Goal: Task Accomplishment & Management: Manage account settings

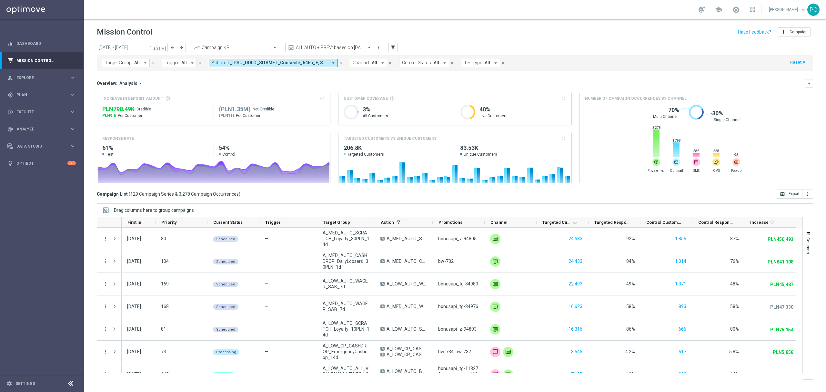
click at [24, 98] on div "gps_fixed Plan keyboard_arrow_right" at bounding box center [41, 94] width 83 height 17
click at [31, 110] on link "Target Groups" at bounding box center [42, 108] width 50 height 5
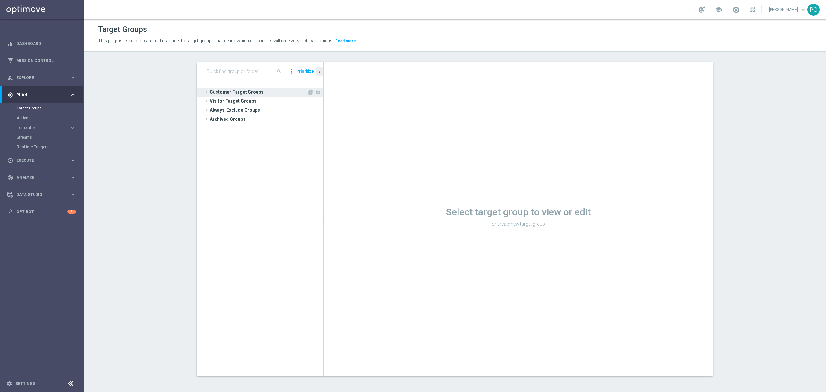
click at [226, 91] on span "Customer Target Groups" at bounding box center [258, 91] width 97 height 9
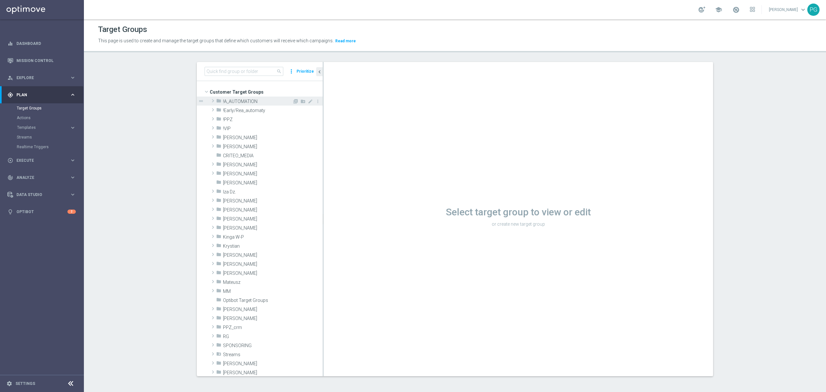
click at [242, 100] on span "!A_AUTOMATION" at bounding box center [257, 101] width 69 height 5
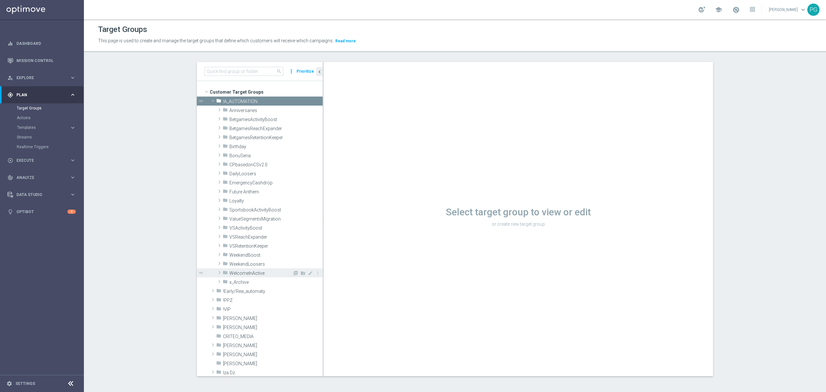
click at [247, 275] on span "WelcomeInActive" at bounding box center [260, 272] width 63 height 5
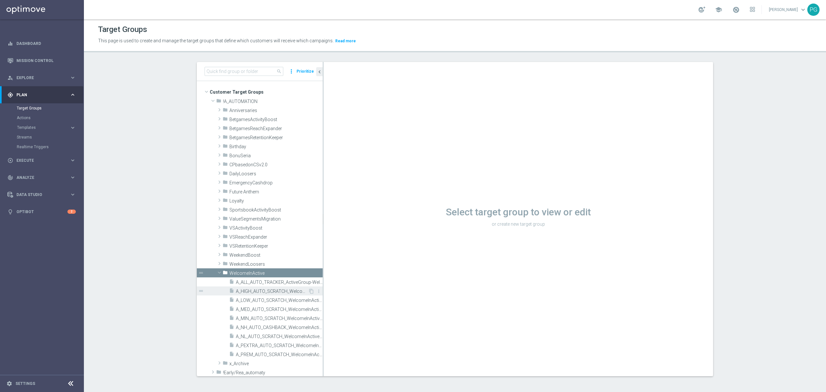
click at [256, 294] on div "insert_drive_file A_HIGH_AUTO_SCRATCH_WelcomeInActive_40PLN_46d" at bounding box center [268, 290] width 79 height 9
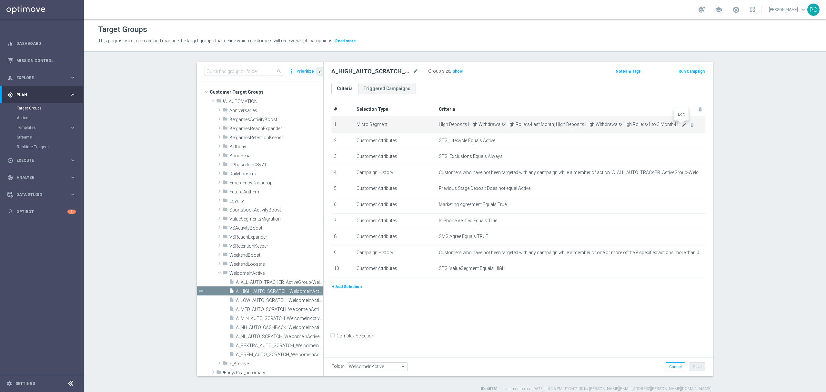
click at [682, 125] on icon "mode_edit" at bounding box center [684, 124] width 5 height 5
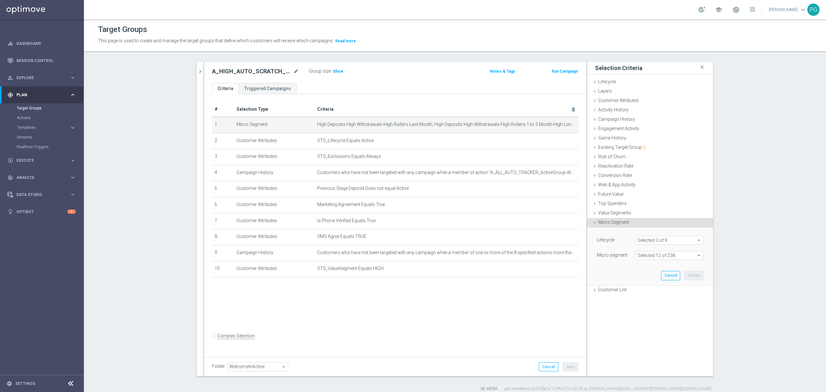
click at [677, 258] on span at bounding box center [669, 255] width 67 height 8
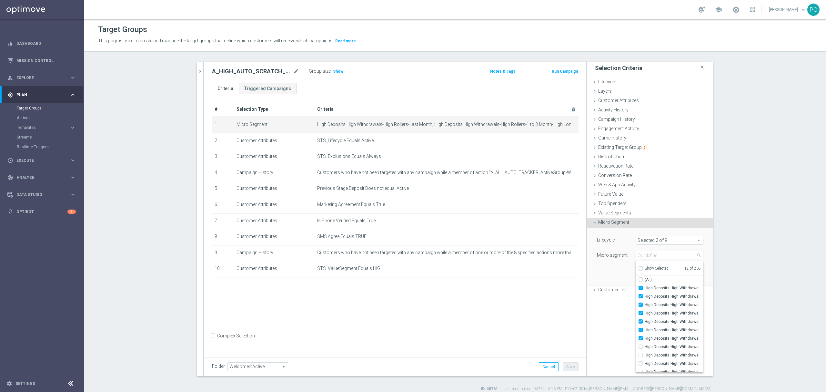
click at [657, 269] on span "Show Selected" at bounding box center [657, 268] width 24 height 5
click at [643, 269] on input "Show Selected" at bounding box center [640, 269] width 4 height 4
checkbox input "true"
click at [41, 64] on link "Mission Control" at bounding box center [45, 60] width 59 height 17
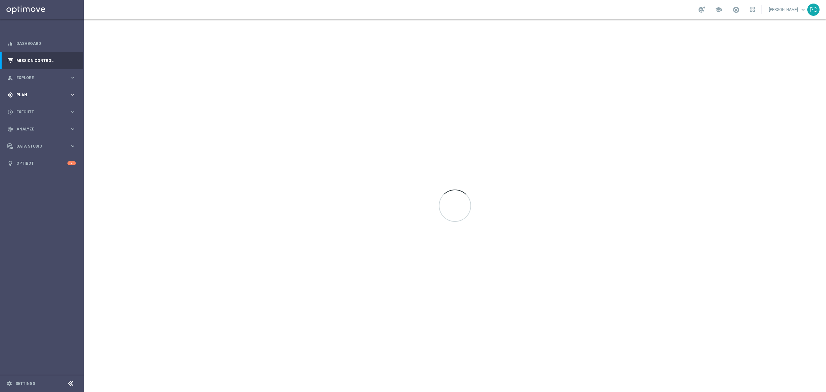
click at [64, 97] on div "gps_fixed Plan keyboard_arrow_right" at bounding box center [41, 94] width 83 height 17
click at [40, 107] on link "Target Groups" at bounding box center [42, 108] width 50 height 5
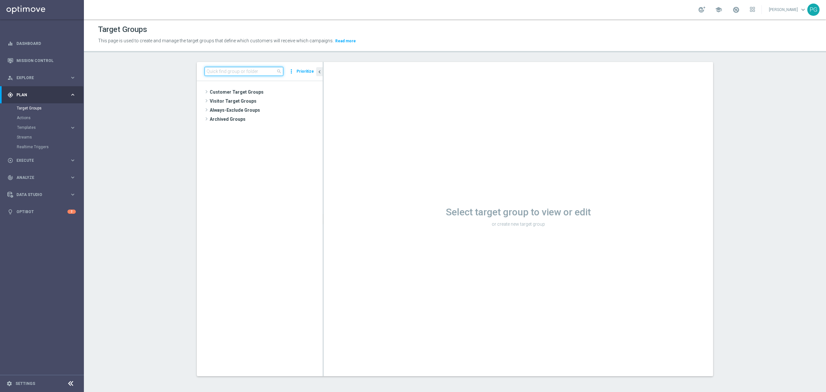
click at [240, 72] on input at bounding box center [244, 71] width 79 height 9
type input "weekendboos"
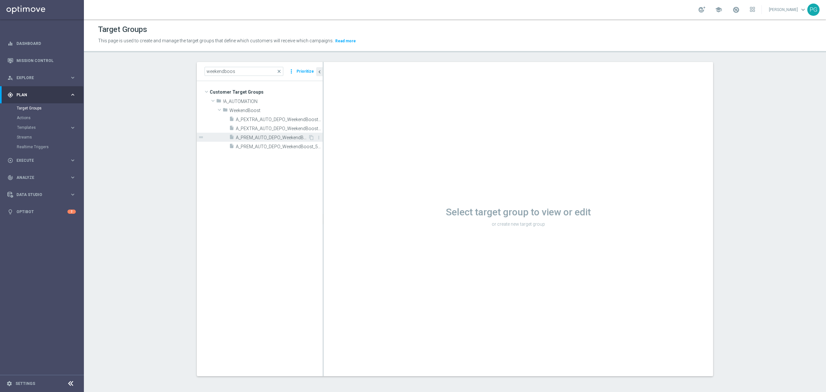
click at [259, 136] on span "A_PREM_AUTO_DEPO_WeekendBoost_50do100_7d" at bounding box center [272, 137] width 72 height 5
drag, startPoint x: 320, startPoint y: 137, endPoint x: 350, endPoint y: 141, distance: 30.5
click at [353, 141] on div at bounding box center [353, 219] width 1 height 314
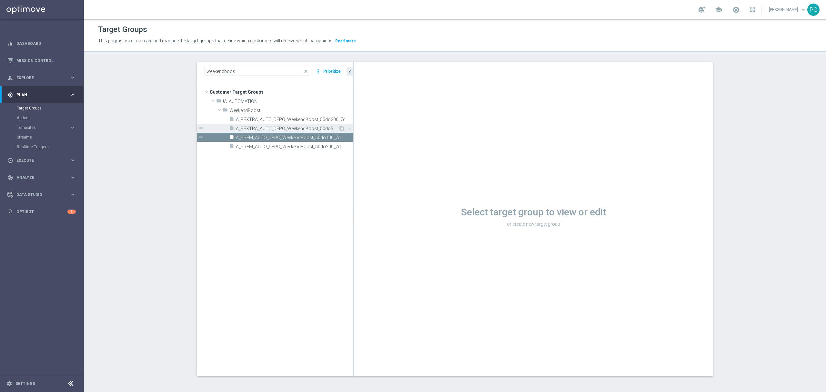
click at [303, 130] on span "A_PEXTRA_AUTO_DEPO_WeekendBoost_50do500_7d" at bounding box center [287, 128] width 103 height 5
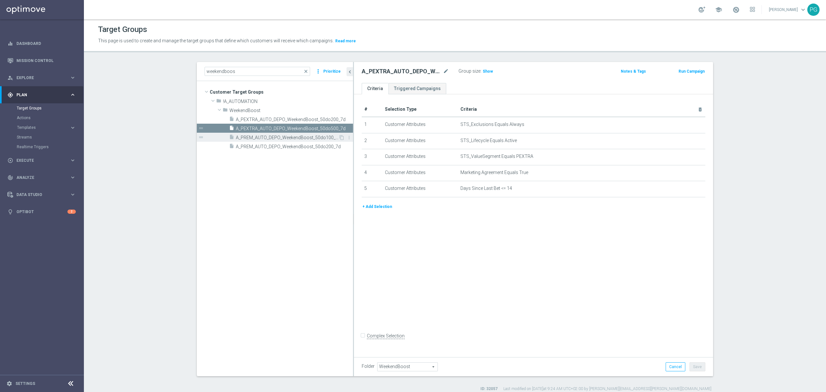
click at [300, 138] on span "A_PREM_AUTO_DEPO_WeekendBoost_50do100_7d" at bounding box center [287, 137] width 103 height 5
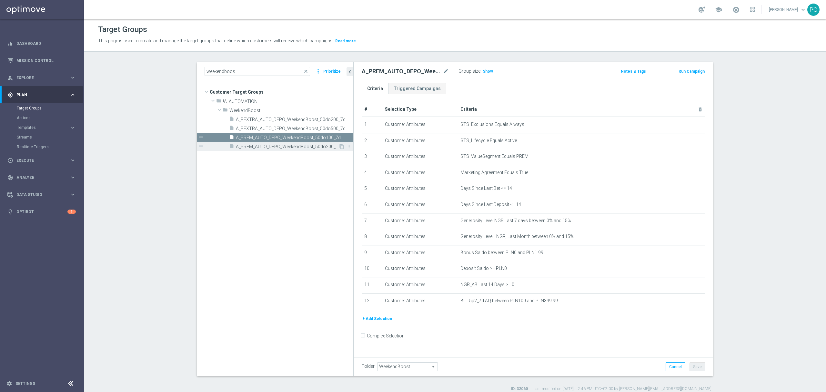
click at [283, 148] on span "A_PREM_AUTO_DEPO_WeekendBoost_50do200_7d" at bounding box center [287, 146] width 103 height 5
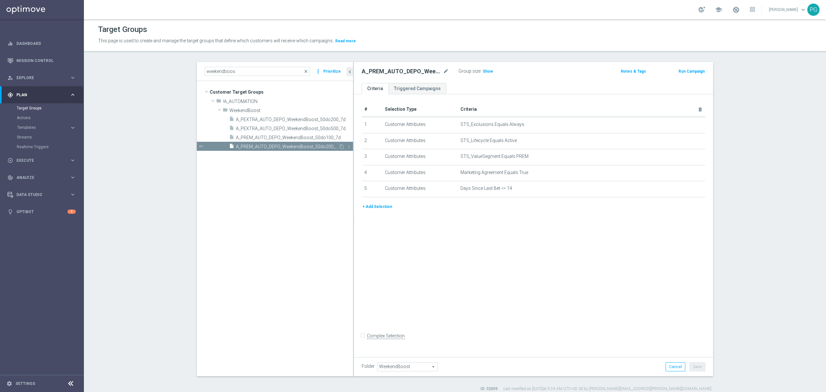
click at [283, 148] on span "A_PREM_AUTO_DEPO_WeekendBoost_50do200_7d" at bounding box center [287, 146] width 103 height 5
click at [245, 139] on span "A_PREM_AUTO_DEPO_WeekendBoost_50do100_7d" at bounding box center [287, 137] width 103 height 5
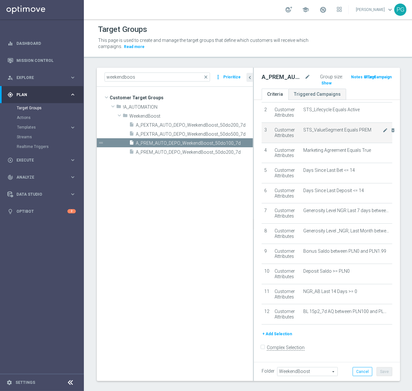
scroll to position [46, 0]
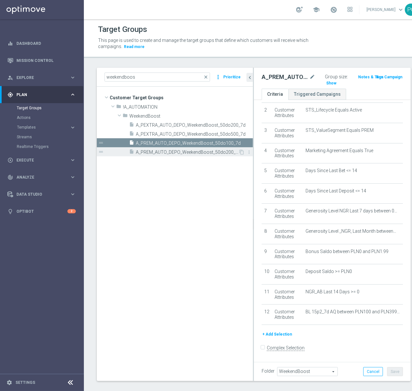
click at [172, 154] on span "A_PREM_AUTO_DEPO_WeekendBoost_50do200_7d" at bounding box center [187, 152] width 103 height 5
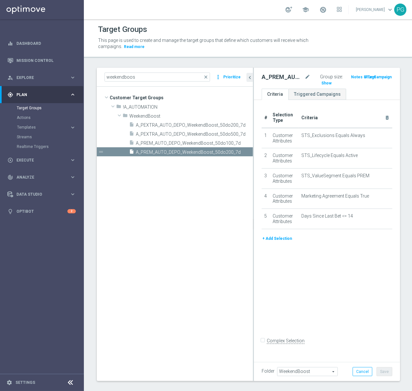
click at [278, 241] on button "+ Add Selection" at bounding box center [277, 238] width 31 height 7
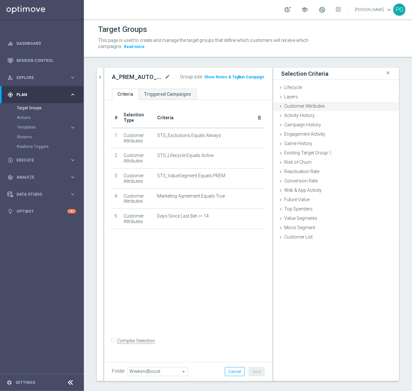
click at [307, 106] on span "Customer Attributes" at bounding box center [304, 106] width 41 height 5
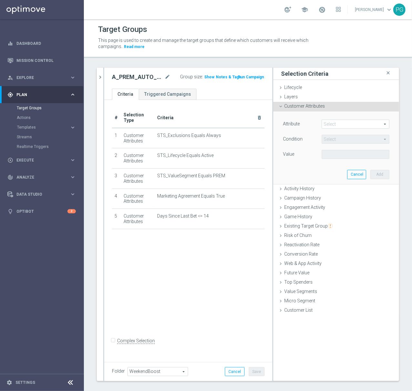
click at [332, 130] on div "Attribute Select arrow_drop_down search" at bounding box center [336, 125] width 116 height 10
click at [330, 128] on span at bounding box center [355, 124] width 67 height 8
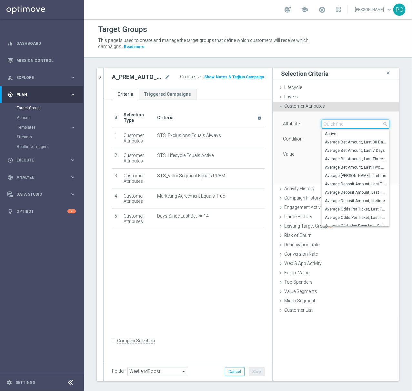
click at [327, 126] on input "search" at bounding box center [356, 124] width 68 height 9
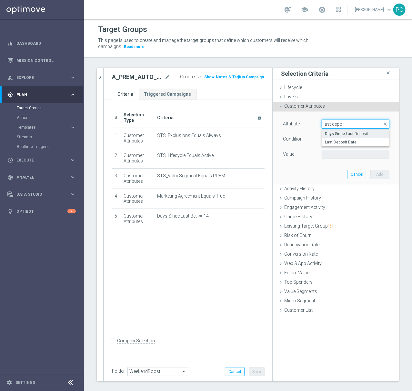
type input "last depo"
click at [341, 136] on span "Days Since Last Deposit" at bounding box center [355, 133] width 61 height 5
type input "Days Since Last Deposit"
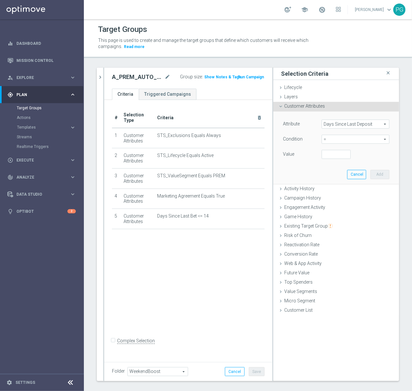
click at [336, 140] on span "=" at bounding box center [355, 139] width 67 height 8
click at [330, 159] on span "<=" at bounding box center [355, 157] width 61 height 5
type input "<="
click at [329, 157] on input "number" at bounding box center [336, 154] width 29 height 9
type input "14"
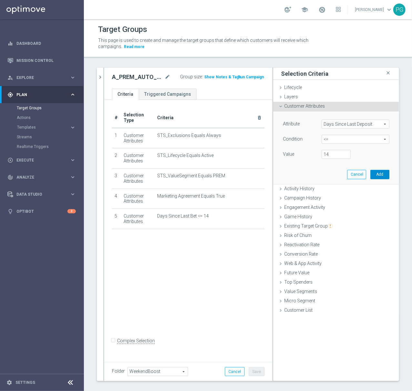
click at [374, 176] on button "Add" at bounding box center [379, 174] width 19 height 9
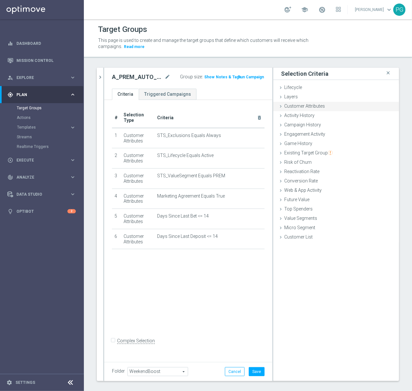
click at [331, 108] on div "Customer Attributes done selection saved" at bounding box center [336, 107] width 126 height 10
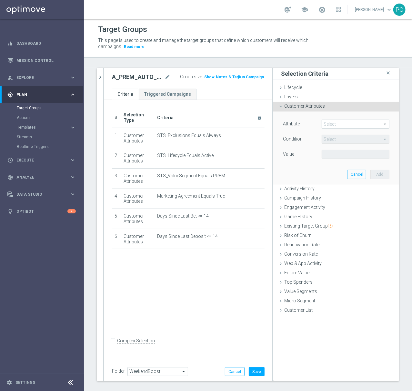
click at [331, 127] on span at bounding box center [355, 124] width 67 height 8
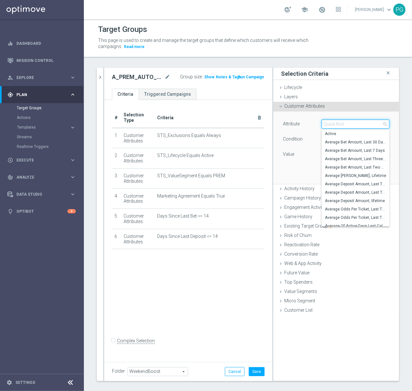
click at [331, 127] on input "search" at bounding box center [356, 124] width 68 height 9
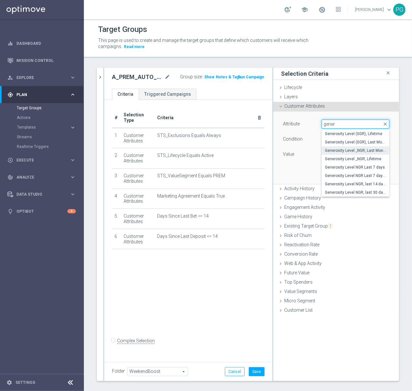
type input "gener"
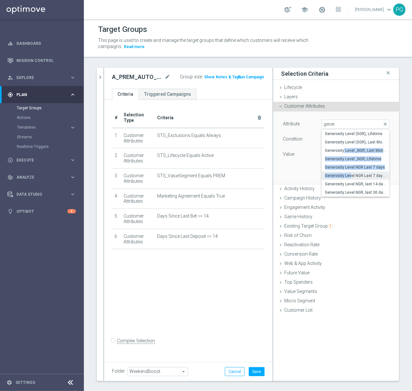
drag, startPoint x: 337, startPoint y: 151, endPoint x: 344, endPoint y: 173, distance: 22.9
click at [344, 173] on div "Generosity Level (GGR), Lifetime Generosity Level (GGR), Last Month Generosity …" at bounding box center [356, 163] width 68 height 67
click at [363, 169] on span "Generosity Level NGR Last 7 days" at bounding box center [355, 167] width 61 height 5
type input "Generosity Level NGR Last 7 days"
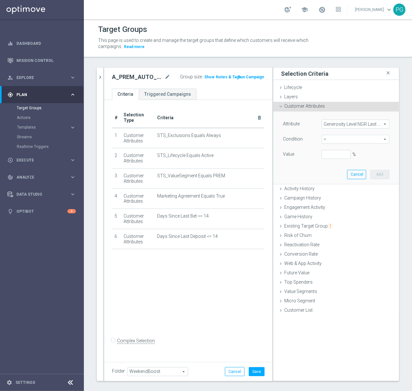
click at [332, 135] on div "= = arrow_drop_down search" at bounding box center [356, 139] width 68 height 9
click at [332, 198] on span "between" at bounding box center [355, 199] width 61 height 5
type input "between"
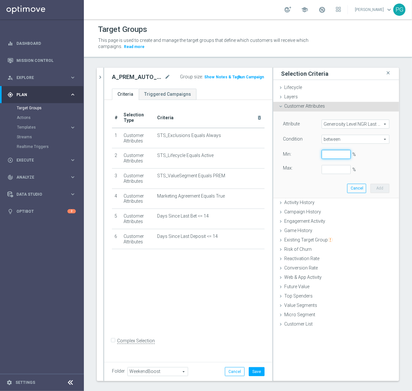
click at [323, 158] on input "%" at bounding box center [336, 154] width 29 height 9
type input "0"
click at [374, 187] on button "Add" at bounding box center [379, 188] width 19 height 9
type input "0.15"
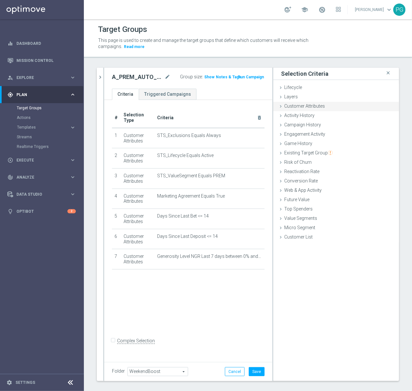
click at [314, 106] on span "Customer Attributes" at bounding box center [304, 106] width 41 height 5
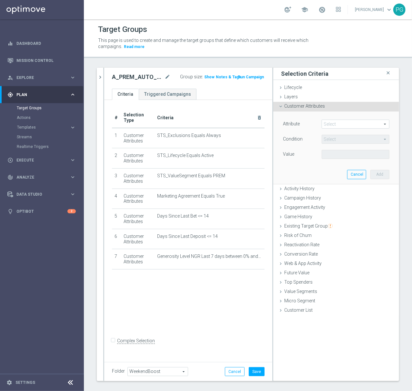
click at [327, 123] on span at bounding box center [355, 124] width 67 height 8
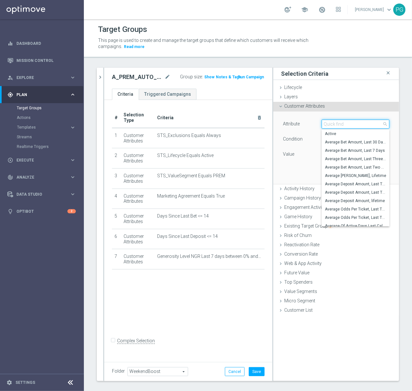
click at [327, 123] on input "search" at bounding box center [356, 124] width 68 height 9
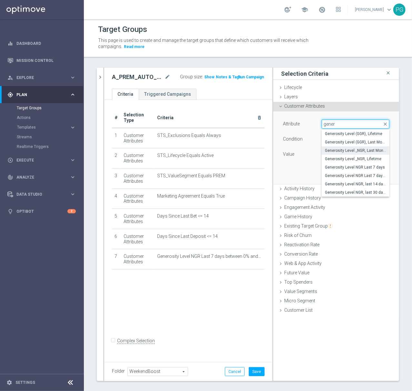
type input "gener"
click at [346, 150] on span "Generosity Level _NGR, Last Month" at bounding box center [355, 150] width 61 height 5
type input "Generosity Level _NGR, Last Month"
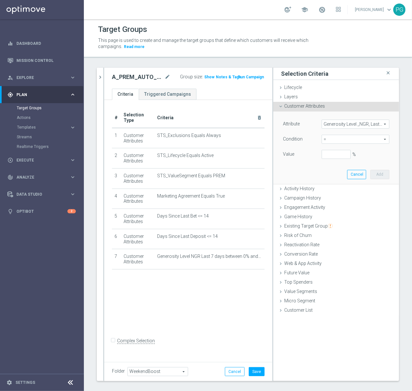
click at [343, 142] on span "=" at bounding box center [355, 139] width 67 height 8
click at [328, 197] on span "between" at bounding box center [355, 199] width 61 height 5
type input "between"
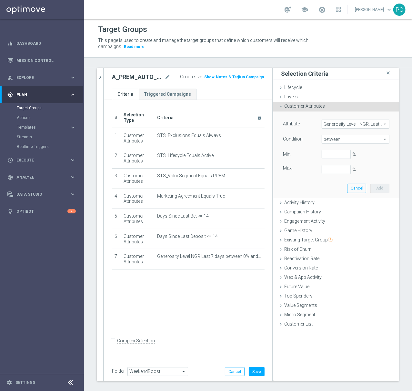
click at [320, 145] on div "Condition between between arrow_drop_down search" at bounding box center [336, 140] width 116 height 10
click at [322, 151] on input "%" at bounding box center [336, 154] width 29 height 9
type input "0"
click at [376, 184] on button "Add" at bounding box center [379, 188] width 19 height 9
type input "0.15"
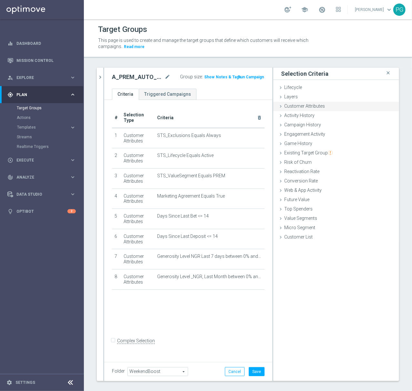
click at [306, 103] on div "Customer Attributes done selection saved" at bounding box center [336, 107] width 126 height 10
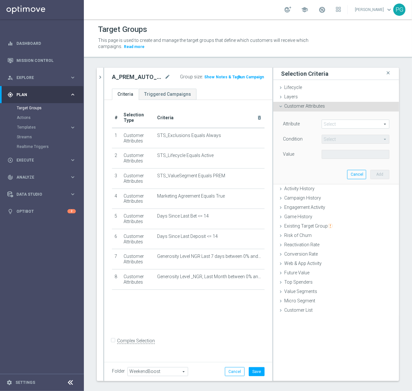
click at [325, 127] on span at bounding box center [355, 124] width 67 height 8
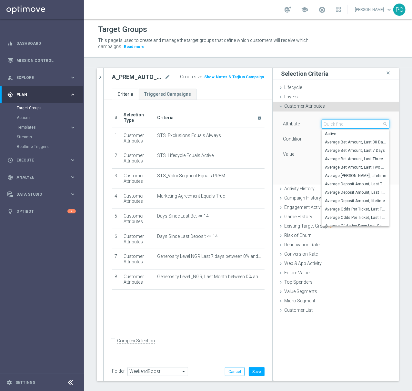
click at [325, 127] on input "search" at bounding box center [356, 124] width 68 height 9
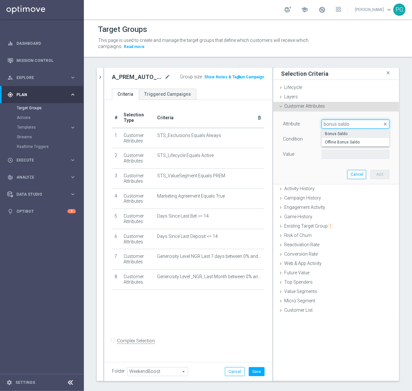
type input "bonus saldo"
click at [333, 134] on span "Bonus Saldo" at bounding box center [355, 133] width 61 height 5
type input "Bonus Saldo"
click at [341, 139] on span "=" at bounding box center [355, 139] width 67 height 8
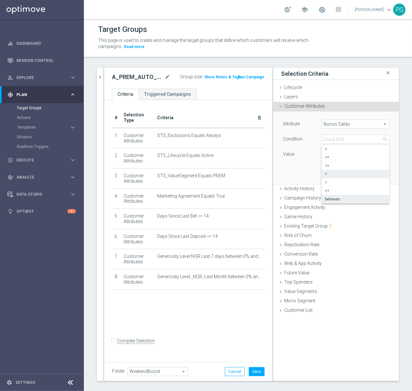
click at [332, 201] on span "between" at bounding box center [355, 199] width 61 height 5
type input "between"
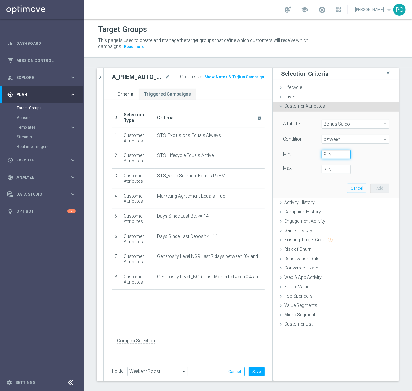
click at [325, 153] on input "PLN" at bounding box center [336, 154] width 29 height 9
type input "0"
type input "1.99"
click at [372, 187] on button "Add" at bounding box center [379, 188] width 19 height 9
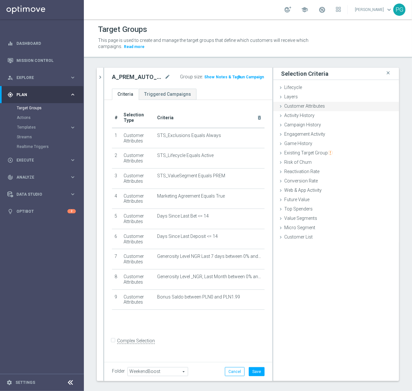
click at [326, 107] on div "Customer Attributes done selection saved" at bounding box center [336, 107] width 126 height 10
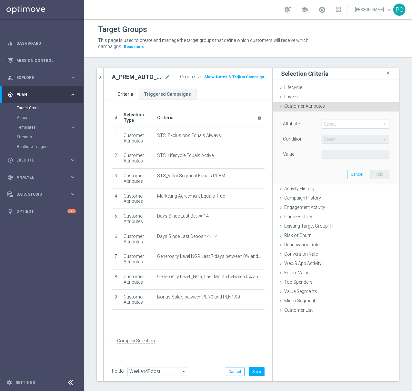
click at [329, 126] on span at bounding box center [355, 124] width 67 height 8
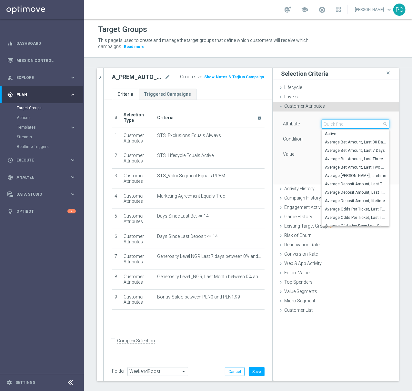
click at [330, 125] on input "search" at bounding box center [356, 124] width 68 height 9
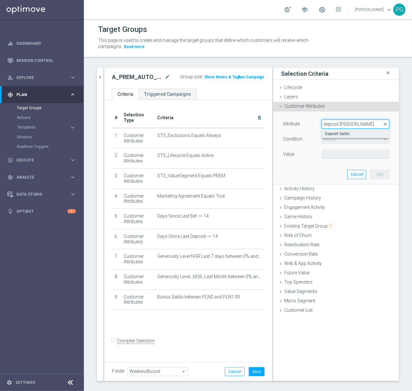
type input "deposit [PERSON_NAME]"
click at [333, 134] on span "Deposit Saldo" at bounding box center [355, 133] width 61 height 5
type input "Deposit Saldo"
click at [335, 142] on span "=" at bounding box center [355, 139] width 67 height 8
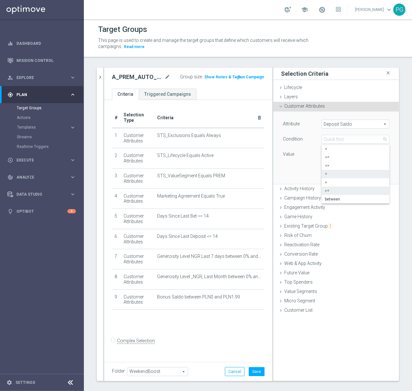
click at [326, 193] on span ">=" at bounding box center [355, 190] width 61 height 5
type input ">="
click at [323, 154] on label "PLN" at bounding box center [326, 155] width 6 height 6
click at [323, 154] on input "PLN" at bounding box center [336, 154] width 29 height 9
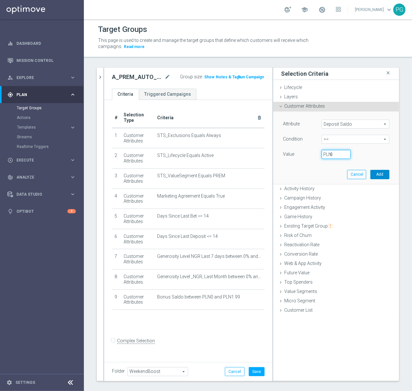
type input "0"
click at [376, 173] on button "Add" at bounding box center [379, 174] width 19 height 9
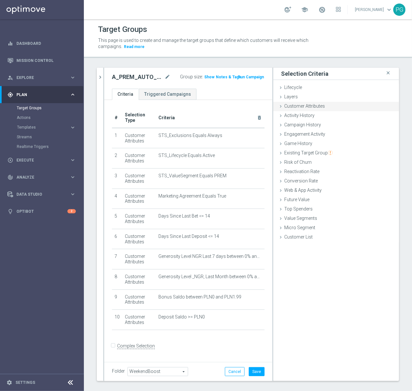
click at [298, 107] on span "Customer Attributes" at bounding box center [304, 106] width 41 height 5
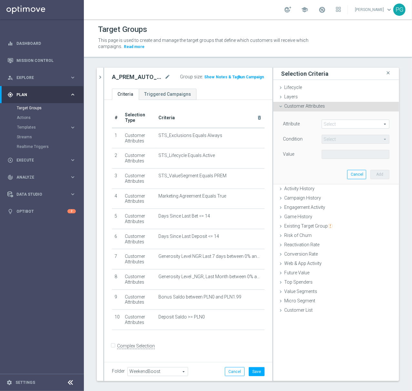
click at [298, 107] on span "Customer Attributes" at bounding box center [304, 106] width 41 height 5
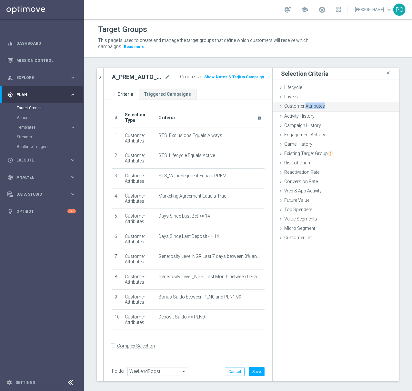
click at [298, 107] on span "Customer Attributes" at bounding box center [304, 106] width 41 height 5
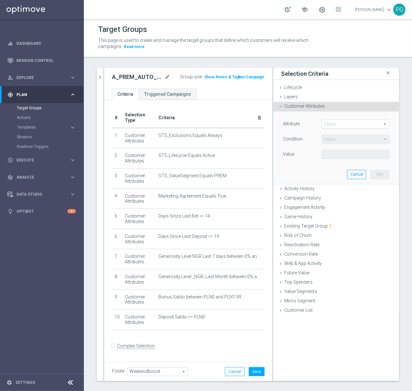
click at [327, 125] on span at bounding box center [355, 124] width 67 height 8
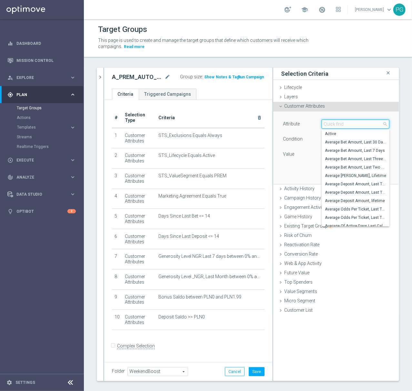
click at [327, 125] on input "search" at bounding box center [356, 124] width 68 height 9
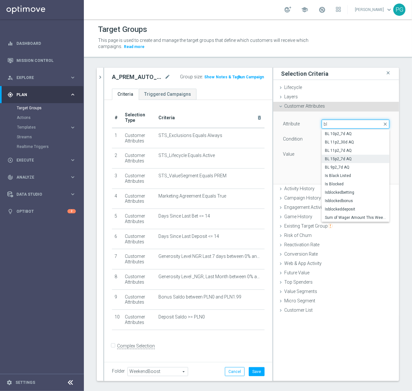
type input "bl"
click at [355, 159] on span "BL 15p2_7d AQ" at bounding box center [355, 159] width 61 height 5
type input "BL 15p2_7d AQ"
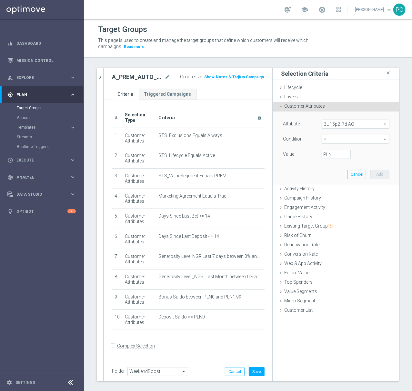
click at [336, 137] on span "=" at bounding box center [355, 139] width 67 height 8
click at [329, 188] on label ">=" at bounding box center [356, 191] width 68 height 8
type input ">="
click at [325, 153] on label "PLN" at bounding box center [326, 155] width 6 height 6
click at [325, 153] on input "PLN" at bounding box center [336, 154] width 29 height 9
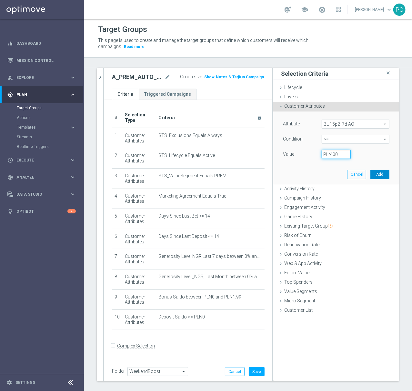
type input "400"
click at [376, 175] on button "Add" at bounding box center [379, 174] width 19 height 9
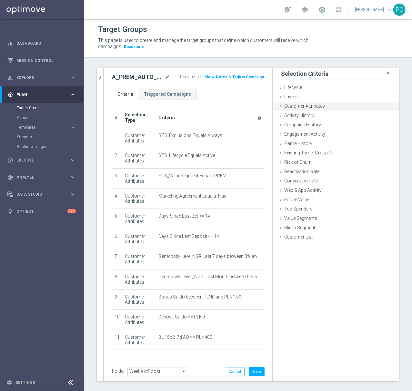
click at [330, 105] on div "Customer Attributes done selection saved" at bounding box center [336, 107] width 126 height 10
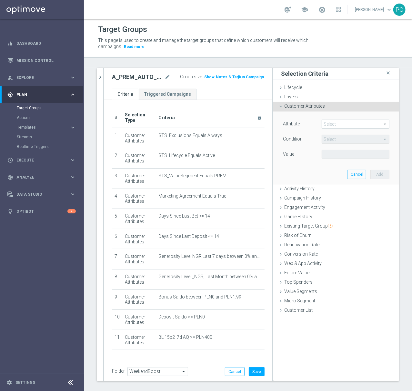
click at [348, 130] on div "Attribute Select arrow_drop_down search" at bounding box center [336, 125] width 116 height 10
click at [348, 127] on span at bounding box center [355, 124] width 67 height 8
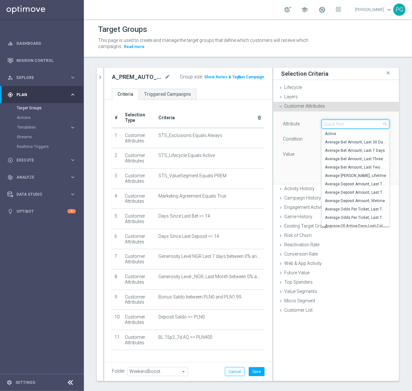
click at [348, 127] on input "search" at bounding box center [356, 124] width 68 height 9
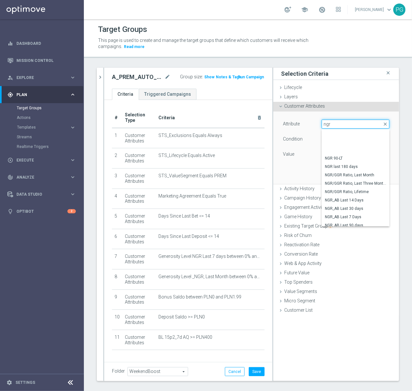
scroll to position [117, 0]
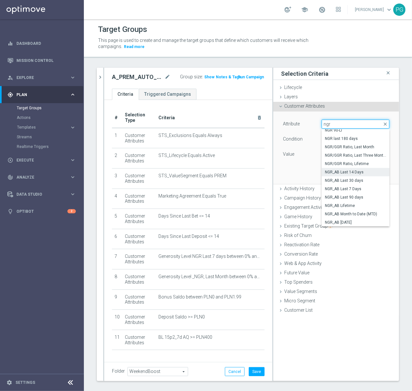
type input "ngr"
click at [356, 175] on span "NGR_AB Last 14 Days" at bounding box center [355, 172] width 61 height 5
type input "NGR_AB Last 14 Days"
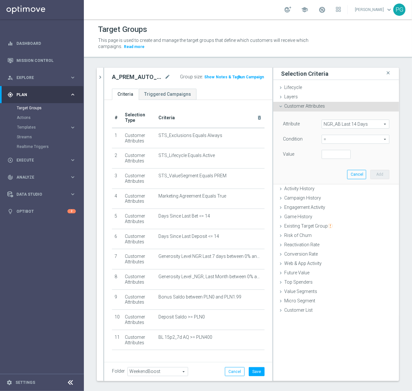
click at [332, 144] on span "=" at bounding box center [355, 139] width 67 height 8
click at [329, 192] on span ">=" at bounding box center [355, 190] width 61 height 5
type input ">="
click at [322, 157] on input "number" at bounding box center [336, 154] width 29 height 9
type input "0"
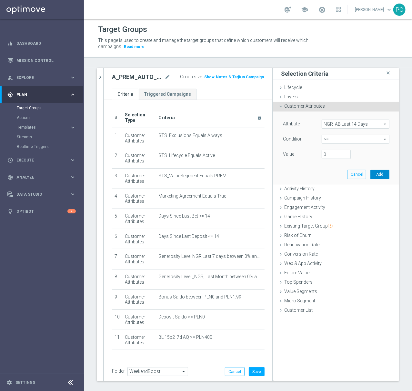
click at [378, 173] on button "Add" at bounding box center [379, 174] width 19 height 9
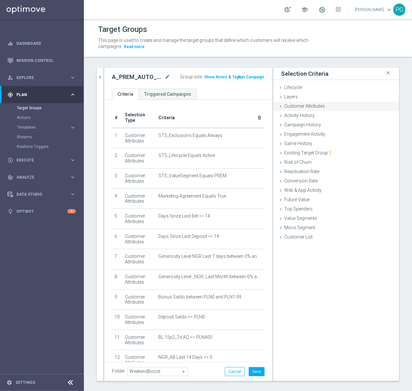
click at [324, 107] on div "Customer Attributes done selection saved" at bounding box center [336, 107] width 126 height 10
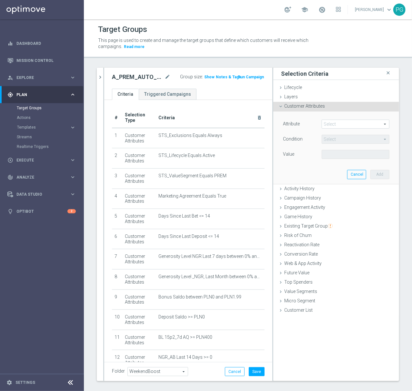
click at [335, 121] on span at bounding box center [355, 124] width 67 height 8
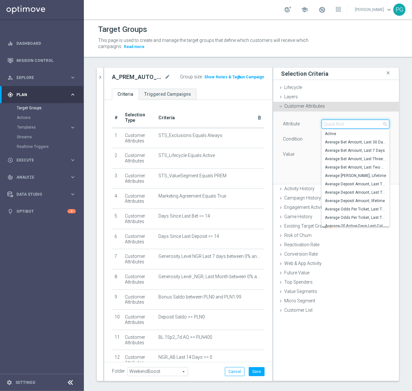
click at [335, 121] on input "search" at bounding box center [356, 124] width 68 height 9
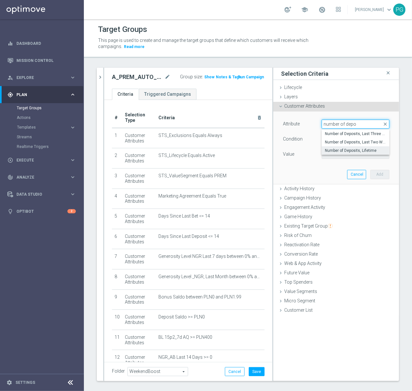
type input "number of depo"
click at [339, 151] on span "Number of Deposits, Lifetime" at bounding box center [355, 150] width 61 height 5
type input "Number of Deposits, Lifetime"
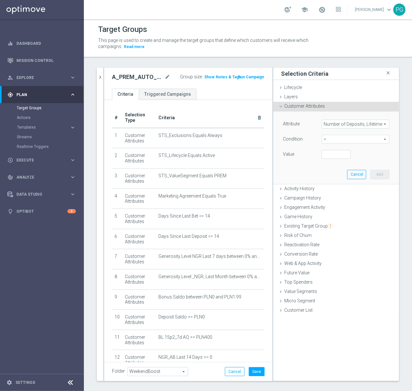
click at [332, 140] on span "=" at bounding box center [355, 139] width 67 height 8
click at [335, 191] on span ">=" at bounding box center [355, 190] width 61 height 5
type input ">="
click at [327, 153] on input "number" at bounding box center [336, 154] width 29 height 9
type input "3"
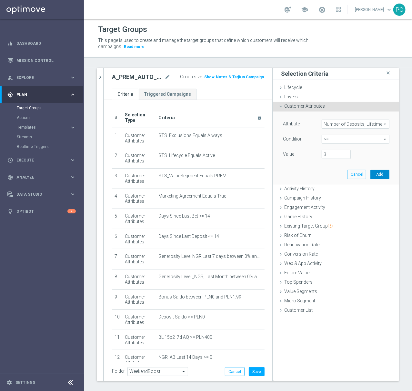
click at [374, 175] on button "Add" at bounding box center [379, 174] width 19 height 9
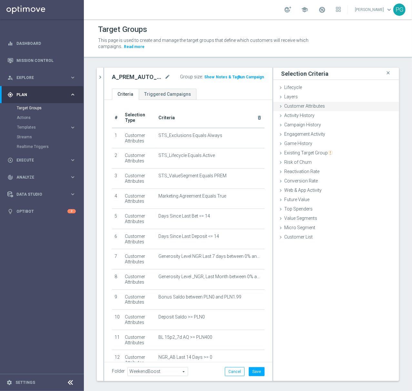
click at [314, 108] on span "Customer Attributes" at bounding box center [304, 106] width 41 height 5
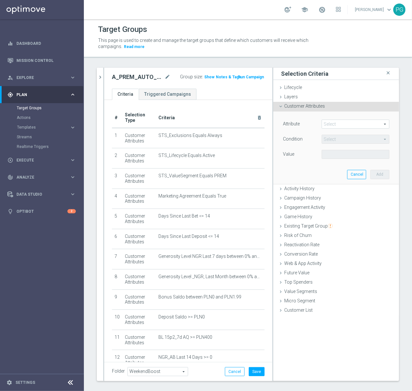
click at [325, 124] on span at bounding box center [355, 124] width 67 height 8
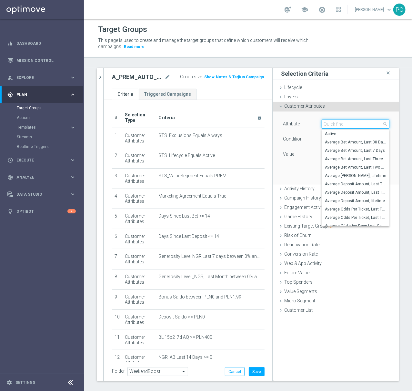
click at [325, 124] on input "search" at bounding box center [356, 124] width 68 height 9
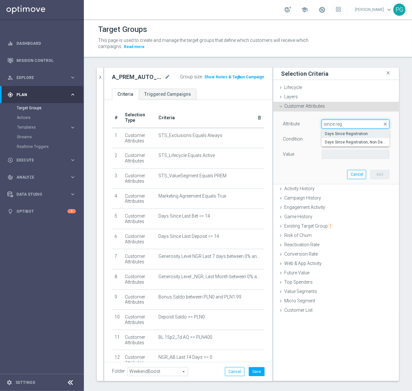
type input "since reg"
click at [340, 134] on span "Days Since Registration" at bounding box center [355, 133] width 61 height 5
type input "Days Since Registration"
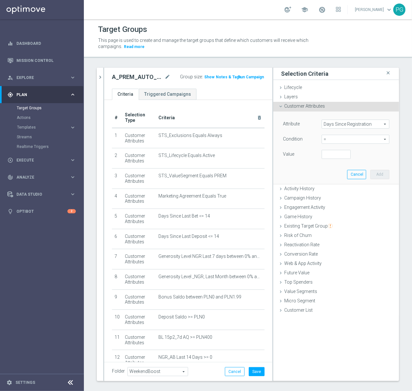
click at [325, 141] on span "=" at bounding box center [355, 139] width 67 height 8
click at [331, 183] on span ">" at bounding box center [355, 182] width 61 height 5
type input ">"
click at [328, 158] on input "number" at bounding box center [336, 154] width 29 height 9
type input "30"
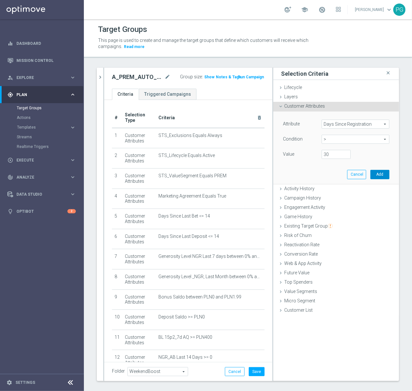
click at [370, 176] on button "Add" at bounding box center [379, 174] width 19 height 9
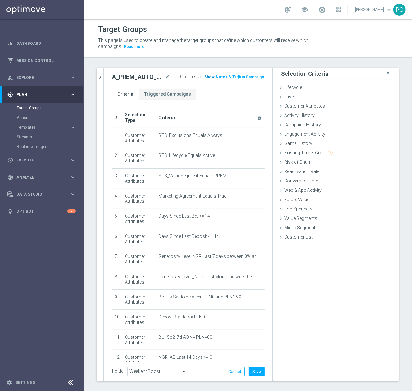
click at [204, 78] on span "Show" at bounding box center [209, 77] width 10 height 5
click at [249, 371] on button "Save" at bounding box center [257, 372] width 16 height 9
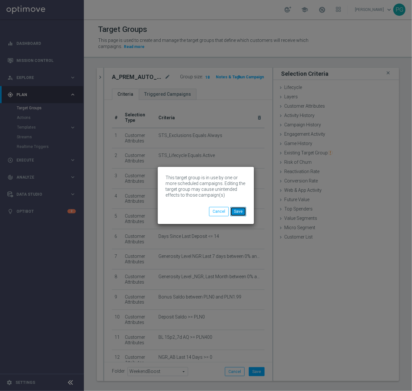
click at [238, 209] on button "Save" at bounding box center [238, 211] width 16 height 9
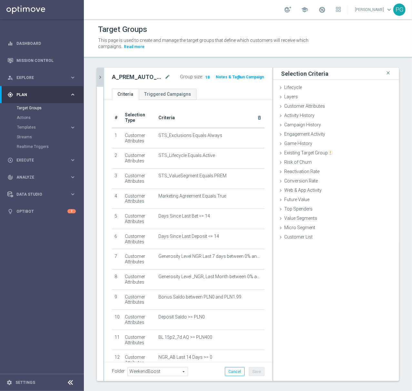
click at [100, 75] on icon "chevron_right" at bounding box center [100, 77] width 6 height 6
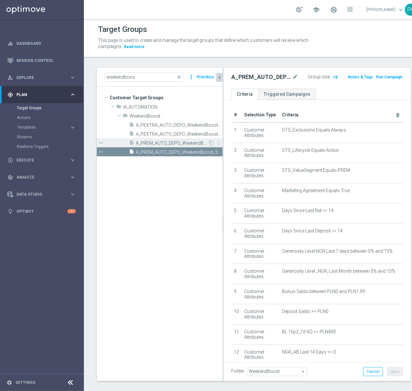
click at [165, 143] on span "A_PREM_AUTO_DEPO_WeekendBoost_50do100_7d" at bounding box center [172, 143] width 72 height 5
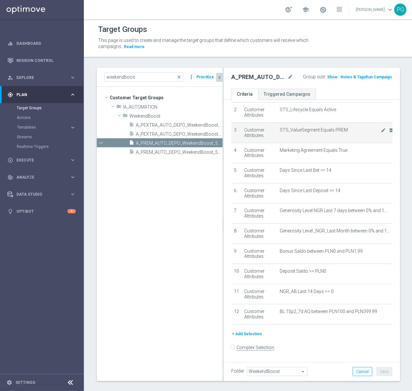
scroll to position [46, 0]
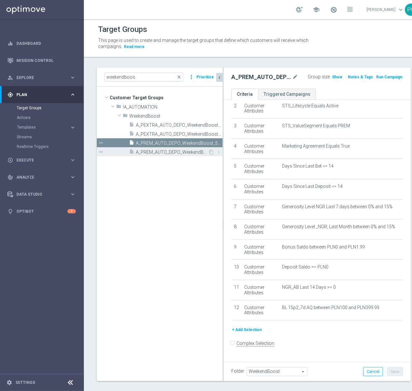
click at [181, 154] on span "A_PREM_AUTO_DEPO_WeekendBoost_50do200_7d" at bounding box center [172, 152] width 72 height 5
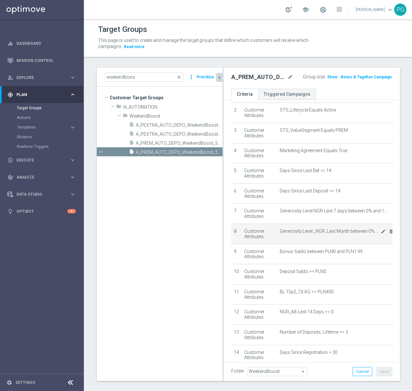
scroll to position [86, 0]
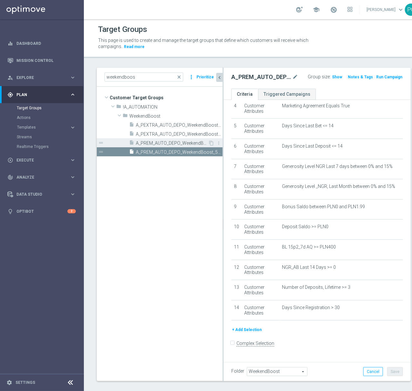
click at [138, 139] on div "insert_drive_file A_PREM_AUTO_DEPO_WeekendBoost_50do100_7d" at bounding box center [168, 142] width 79 height 9
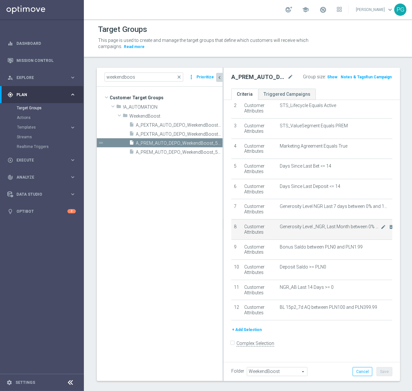
scroll to position [46, 0]
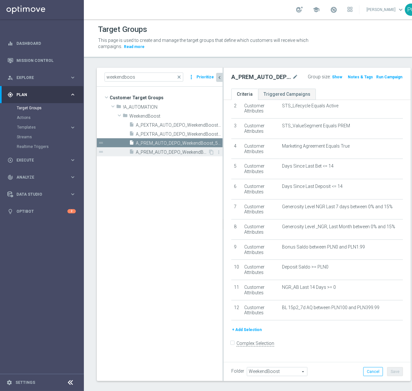
click at [160, 153] on span "A_PREM_AUTO_DEPO_WeekendBoost_50do200_7d" at bounding box center [172, 152] width 72 height 5
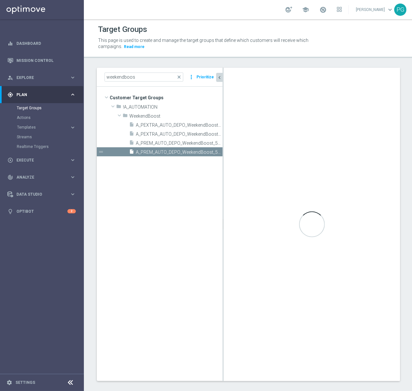
scroll to position [86, 0]
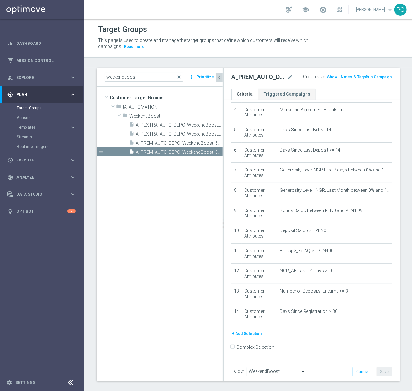
click at [379, 293] on div "# Selection Type Criteria delete_forever 1 Customer Attributes STS_Exclusions E…" at bounding box center [312, 175] width 171 height 309
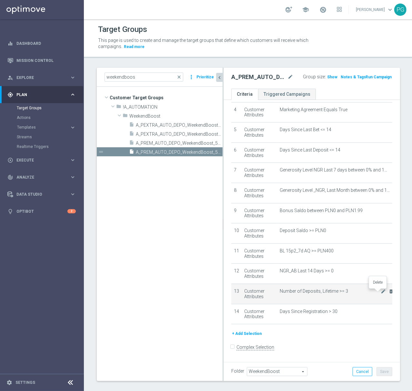
click at [389, 294] on icon "delete_forever" at bounding box center [391, 291] width 5 height 5
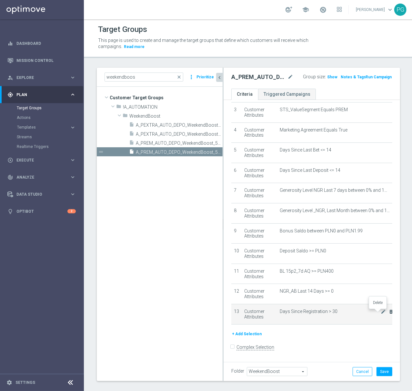
click at [389, 312] on icon "delete_forever" at bounding box center [391, 311] width 5 height 5
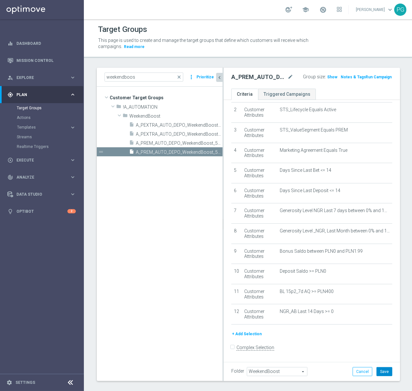
click at [383, 373] on button "Save" at bounding box center [385, 372] width 16 height 9
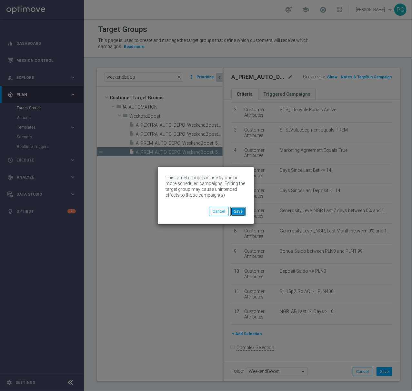
click at [243, 211] on button "Save" at bounding box center [238, 211] width 16 height 9
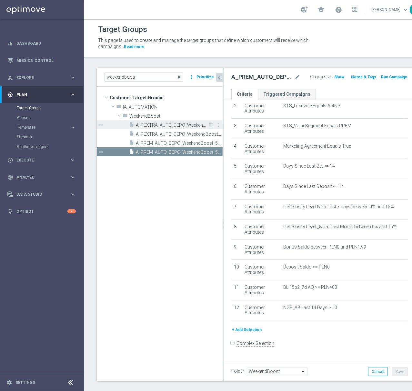
click at [162, 125] on span "A_PEXTRA_AUTO_DEPO_WeekendBoost_50do200_7d" at bounding box center [172, 125] width 72 height 5
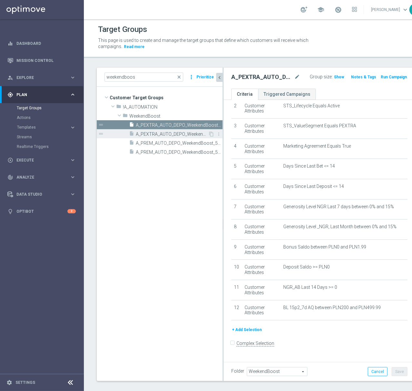
click at [154, 135] on span "A_PEXTRA_AUTO_DEPO_WeekendBoost_50do500_7d" at bounding box center [172, 134] width 72 height 5
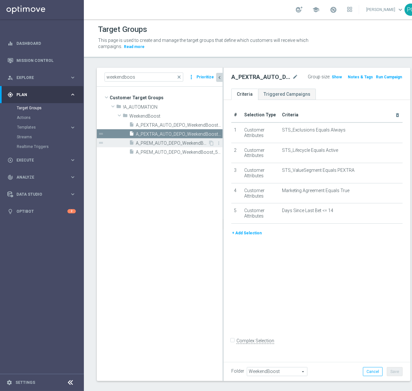
click at [168, 142] on span "A_PREM_AUTO_DEPO_WeekendBoost_50do100_7d" at bounding box center [172, 143] width 72 height 5
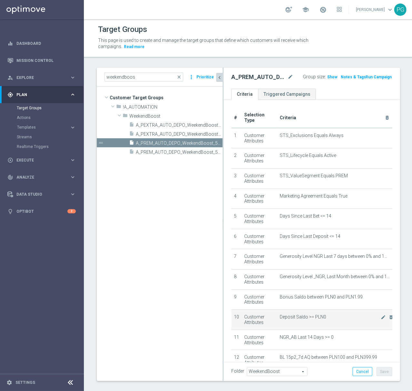
scroll to position [46, 0]
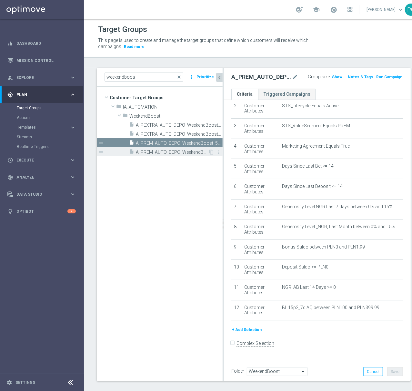
click at [172, 150] on span "A_PREM_AUTO_DEPO_WeekendBoost_50do200_7d" at bounding box center [172, 152] width 72 height 5
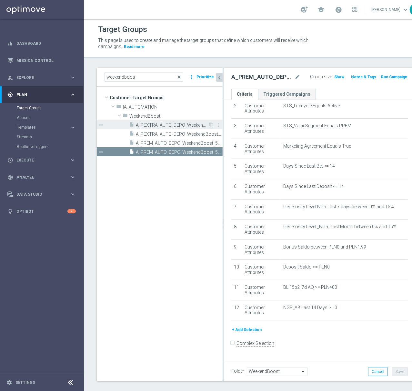
click at [160, 126] on span "A_PEXTRA_AUTO_DEPO_WeekendBoost_50do200_7d" at bounding box center [172, 125] width 72 height 5
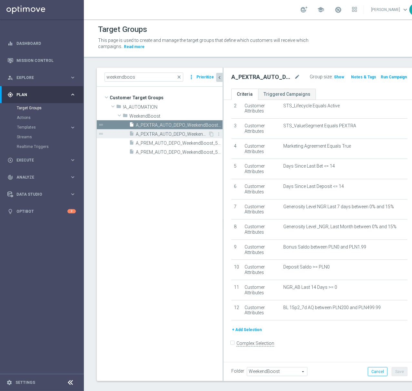
click at [154, 132] on span "A_PEXTRA_AUTO_DEPO_WeekendBoost_50do500_7d" at bounding box center [172, 134] width 72 height 5
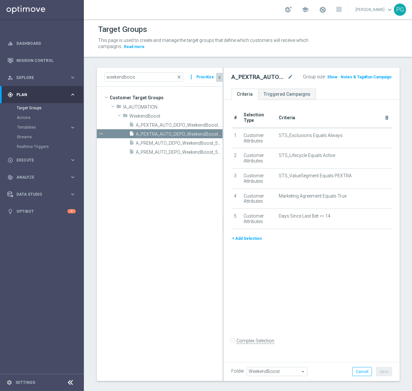
click at [248, 239] on button "+ Add Selection" at bounding box center [246, 238] width 31 height 7
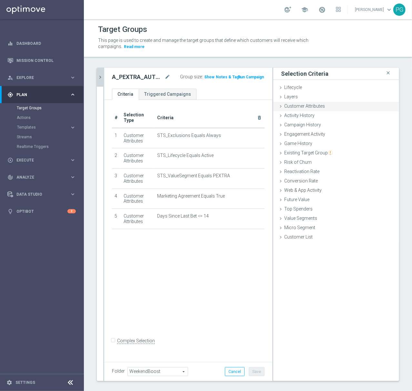
click at [324, 109] on div "Customer Attributes done selection saved" at bounding box center [336, 107] width 126 height 10
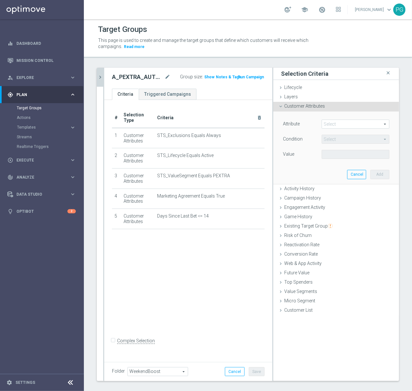
click at [333, 124] on span at bounding box center [355, 124] width 67 height 8
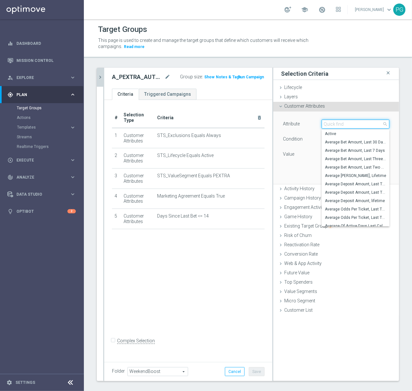
click at [333, 124] on input "search" at bounding box center [356, 124] width 68 height 9
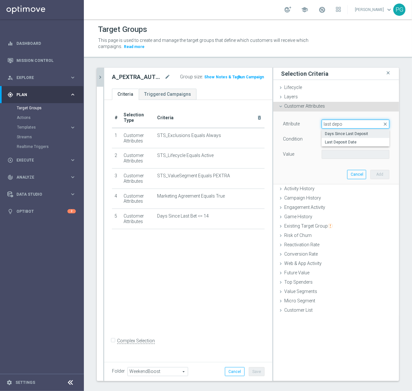
type input "last depo"
click at [346, 135] on span "Days Since Last Deposit" at bounding box center [355, 133] width 61 height 5
type input "Days Since Last Deposit"
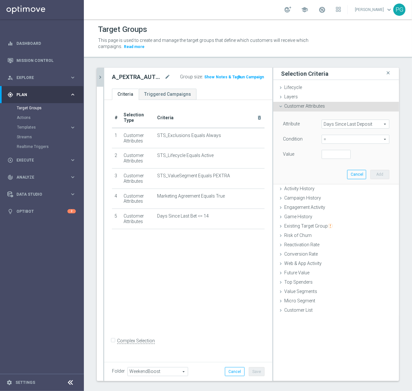
click at [332, 140] on span "=" at bounding box center [355, 139] width 67 height 8
click at [339, 157] on span "<=" at bounding box center [355, 157] width 61 height 5
type input "<="
click at [337, 156] on input "-1" at bounding box center [336, 154] width 29 height 9
type input "14"
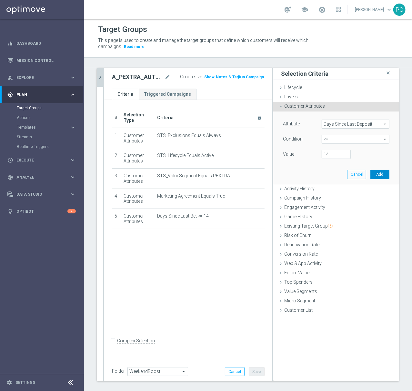
click at [370, 172] on button "Add" at bounding box center [379, 174] width 19 height 9
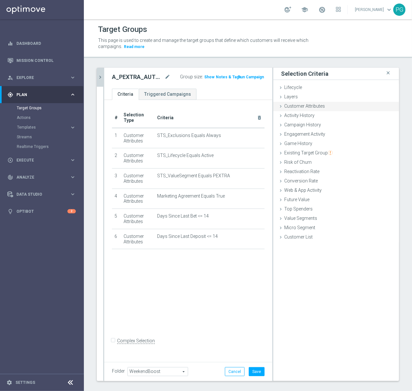
click at [304, 105] on span "Customer Attributes" at bounding box center [304, 106] width 41 height 5
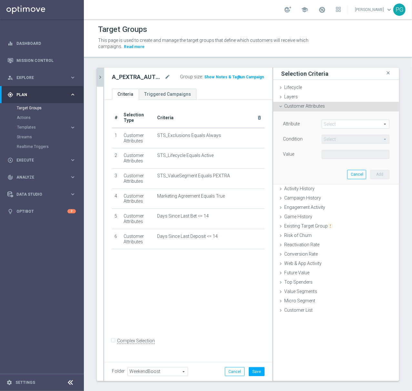
click at [328, 126] on span at bounding box center [355, 124] width 67 height 8
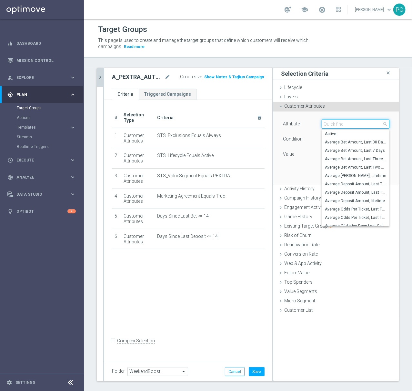
click at [328, 126] on input "search" at bounding box center [356, 124] width 68 height 9
type input "gen"
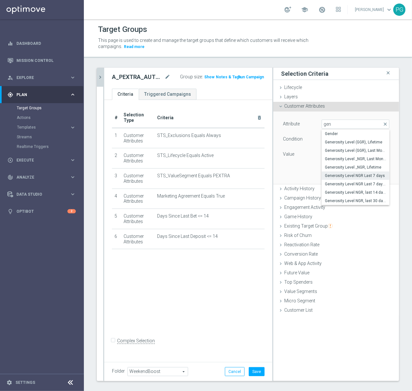
click at [348, 177] on span "Generosity Level NGR Last 7 days" at bounding box center [355, 175] width 61 height 5
type input "Generosity Level NGR Last 7 days"
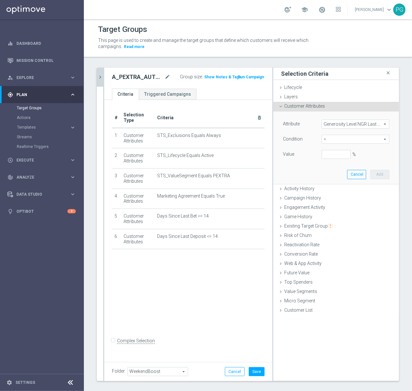
click at [334, 141] on span "=" at bounding box center [355, 139] width 67 height 8
click at [330, 198] on span "between" at bounding box center [355, 199] width 61 height 5
type input "between"
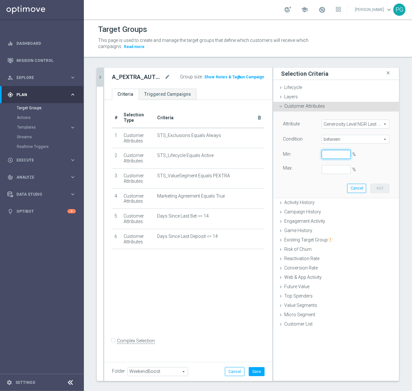
click at [325, 156] on input "%" at bounding box center [336, 154] width 29 height 9
type input "0"
click at [378, 188] on button "Add" at bounding box center [379, 188] width 19 height 9
type input "0.15"
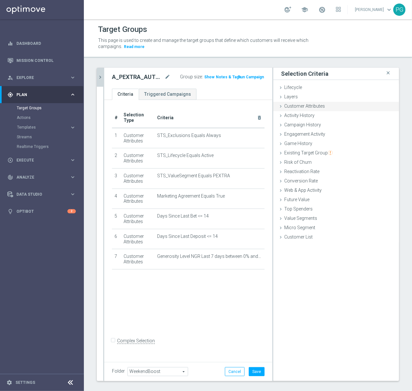
click at [323, 105] on div "Customer Attributes done selection saved" at bounding box center [336, 107] width 126 height 10
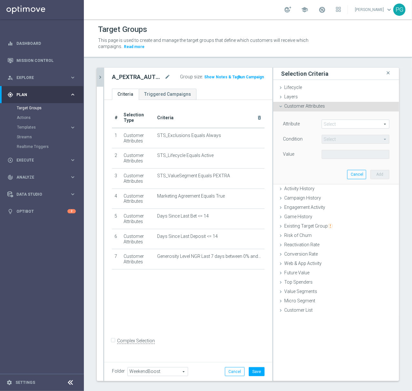
click at [332, 120] on span at bounding box center [355, 124] width 67 height 8
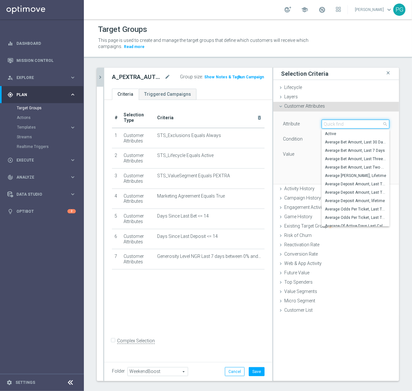
click at [331, 122] on input "search" at bounding box center [356, 124] width 68 height 9
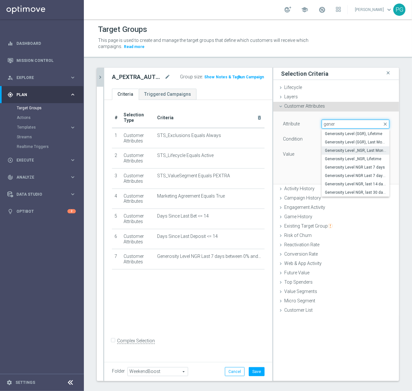
type input "gener"
click at [336, 153] on span "Generosity Level _NGR, Last Month" at bounding box center [355, 150] width 61 height 5
type input "Generosity Level _NGR, Last Month"
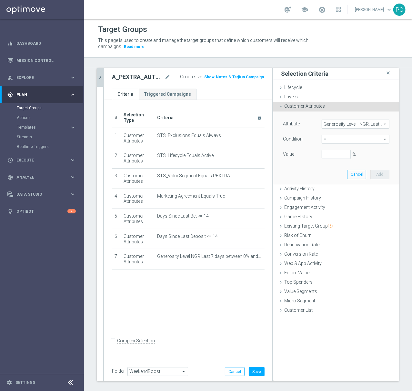
click at [336, 142] on span "=" at bounding box center [355, 139] width 67 height 8
click at [327, 198] on span "between" at bounding box center [355, 199] width 61 height 5
type input "between"
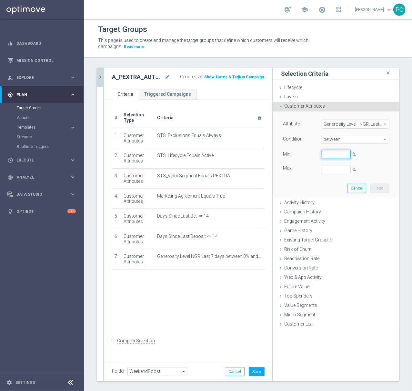
click at [327, 151] on input "%" at bounding box center [336, 154] width 29 height 9
type input "0"
type input "15"
click at [370, 184] on button "Add" at bounding box center [379, 188] width 19 height 9
type input "0.15"
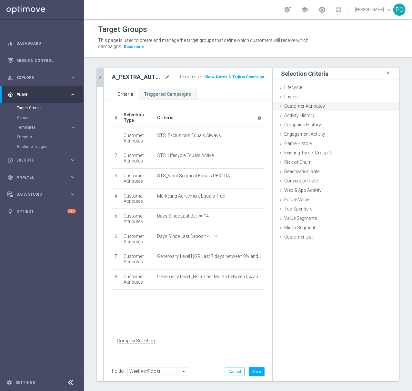
click at [310, 106] on span "Customer Attributes" at bounding box center [304, 106] width 41 height 5
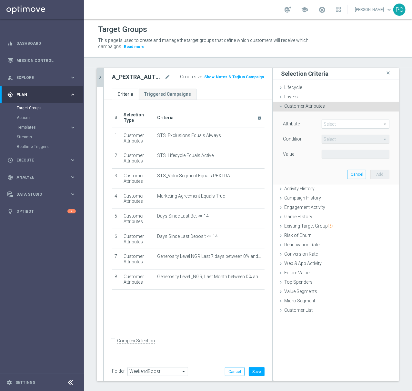
click at [330, 123] on span at bounding box center [355, 124] width 67 height 8
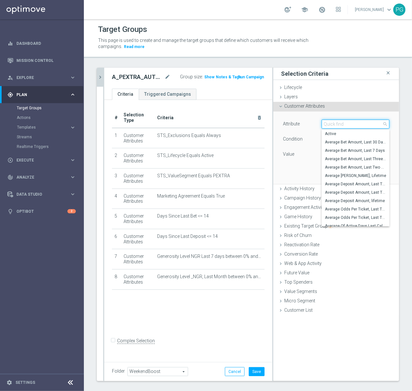
click at [330, 123] on input "search" at bounding box center [356, 124] width 68 height 9
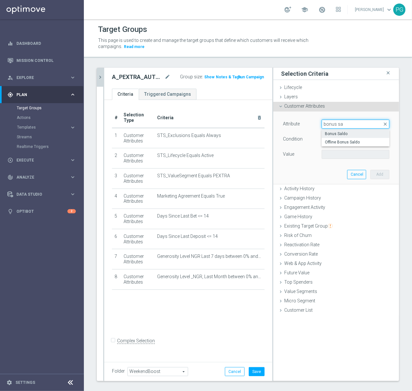
type input "bonus sa"
click at [334, 135] on span "Bonus Saldo" at bounding box center [355, 133] width 61 height 5
type input "Bonus Saldo"
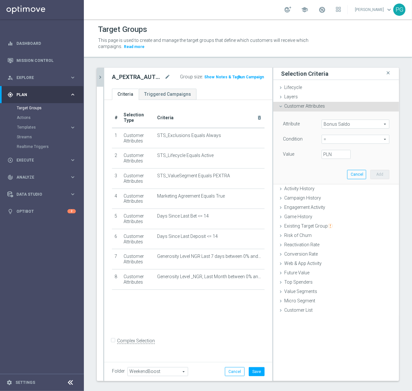
click at [329, 139] on span "=" at bounding box center [355, 139] width 67 height 8
click at [328, 199] on span "between" at bounding box center [355, 199] width 61 height 5
type input "between"
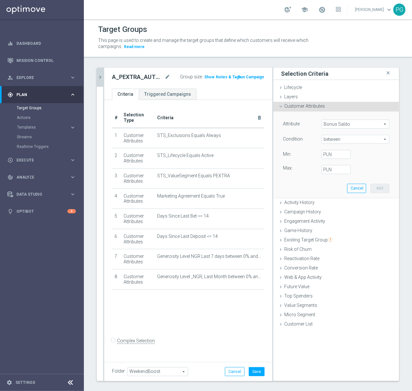
click at [323, 152] on label "PLN" at bounding box center [326, 155] width 6 height 6
click at [323, 152] on input "PLN" at bounding box center [336, 154] width 29 height 9
type input "0"
type input "1.99"
click at [375, 188] on button "Add" at bounding box center [379, 188] width 19 height 9
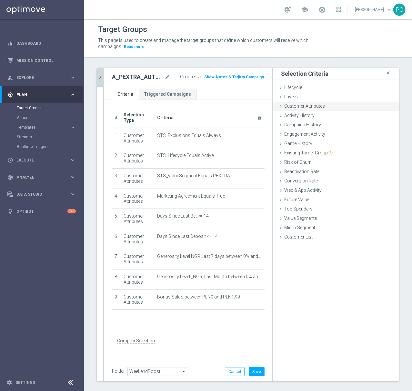
click at [318, 104] on span "Customer Attributes" at bounding box center [304, 106] width 41 height 5
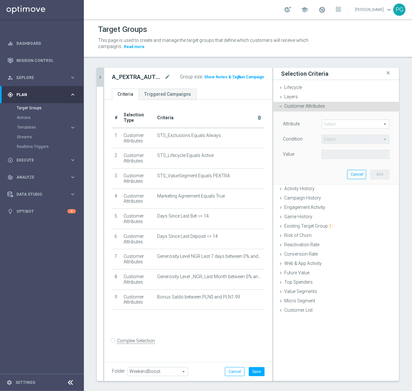
click at [333, 122] on span at bounding box center [355, 124] width 67 height 8
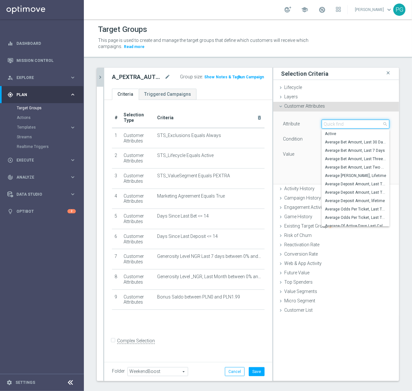
click at [333, 122] on input "search" at bounding box center [356, 124] width 68 height 9
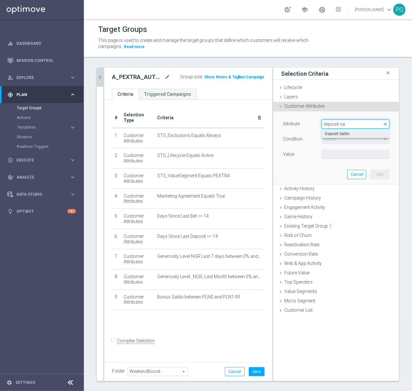
type input "deposit sa"
click at [328, 133] on span "Deposit Saldo" at bounding box center [355, 133] width 61 height 5
type input "Deposit Saldo"
click at [327, 141] on span "=" at bounding box center [355, 139] width 67 height 8
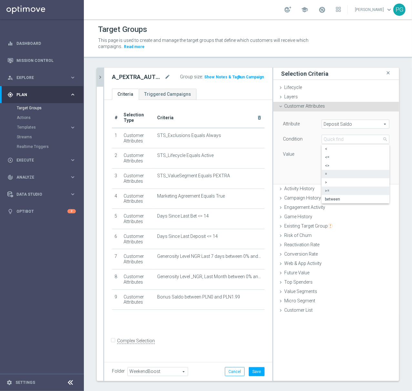
click at [329, 188] on label ">=" at bounding box center [356, 191] width 68 height 8
type input ">="
click at [330, 153] on input "PLN" at bounding box center [336, 154] width 29 height 9
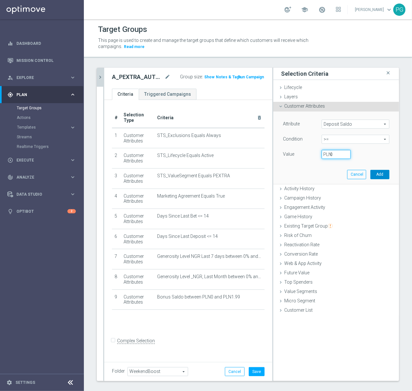
type input "0"
click at [381, 179] on button "Add" at bounding box center [379, 174] width 19 height 9
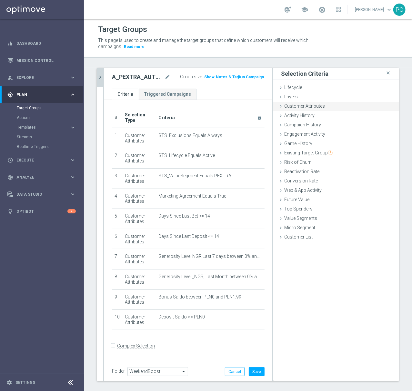
click at [289, 103] on div "Customer Attributes done selection saved" at bounding box center [336, 107] width 126 height 10
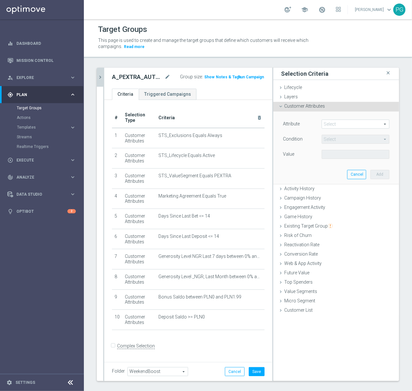
click at [329, 126] on span at bounding box center [355, 124] width 67 height 8
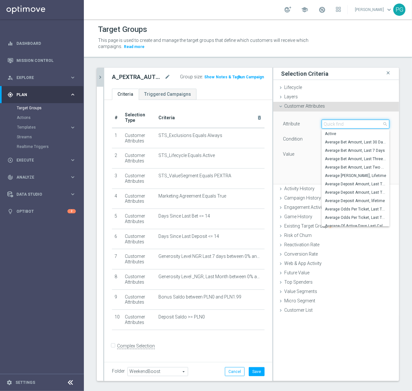
click at [329, 126] on input "search" at bounding box center [356, 124] width 68 height 9
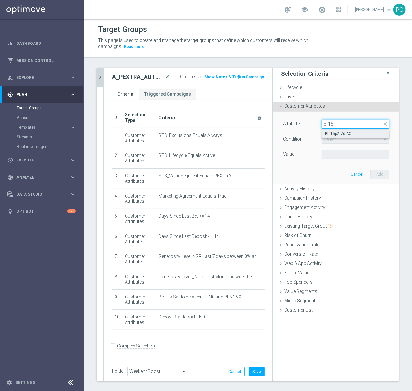
type input "bl 15"
click at [329, 134] on span "BL 15p2_7d AQ" at bounding box center [355, 133] width 61 height 5
type input "BL 15p2_7d AQ"
click at [325, 139] on span "=" at bounding box center [355, 139] width 67 height 8
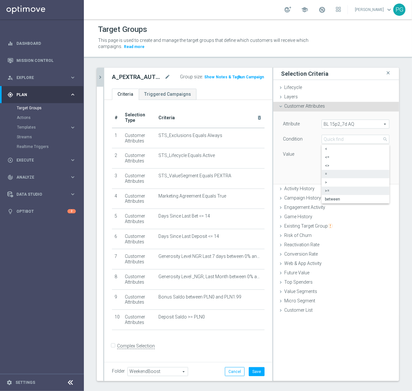
click at [325, 189] on span ">=" at bounding box center [355, 190] width 61 height 5
type input ">="
click at [327, 155] on input "PLN" at bounding box center [336, 154] width 29 height 9
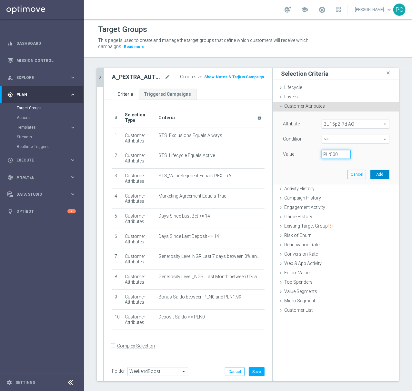
type input "500"
click at [380, 175] on button "Add" at bounding box center [379, 174] width 19 height 9
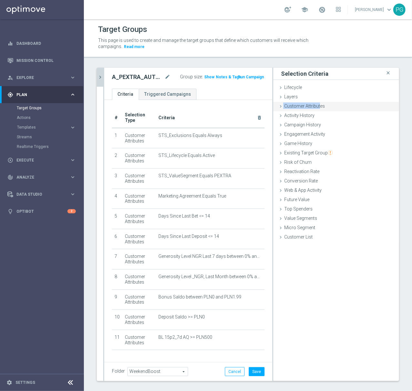
drag, startPoint x: 314, startPoint y: 101, endPoint x: 313, endPoint y: 105, distance: 4.3
click at [313, 105] on ul "Lifecycle done Cancel Add Layers done Cancel Add Customer Attributes done" at bounding box center [336, 162] width 126 height 159
click at [313, 105] on span "Customer Attributes" at bounding box center [304, 106] width 41 height 5
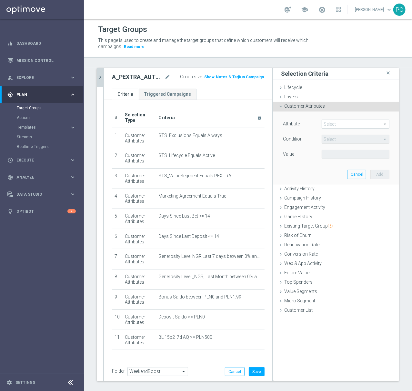
click at [330, 122] on span at bounding box center [355, 124] width 67 height 8
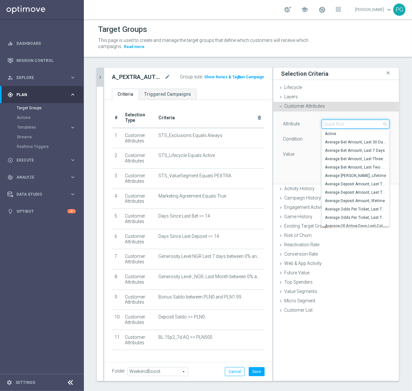
click at [330, 122] on input "search" at bounding box center [356, 124] width 68 height 9
type input "ngr_a"
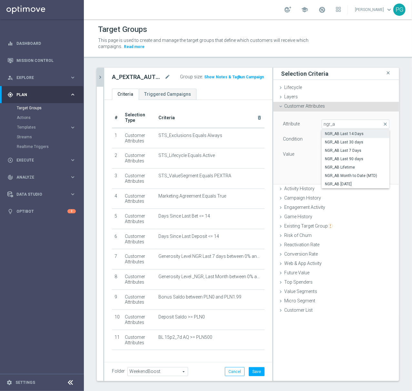
click at [352, 136] on span "NGR_AB Last 14 Days" at bounding box center [355, 133] width 61 height 5
type input "NGR_AB Last 14 Days"
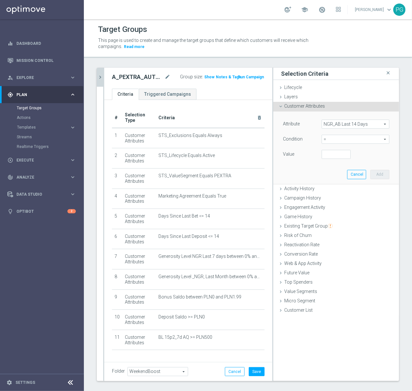
click at [344, 136] on span "=" at bounding box center [355, 139] width 67 height 8
click at [342, 138] on input "search" at bounding box center [356, 139] width 68 height 9
click at [327, 188] on label ">=" at bounding box center [356, 191] width 68 height 8
type input ">="
click at [323, 152] on input "number" at bounding box center [336, 154] width 29 height 9
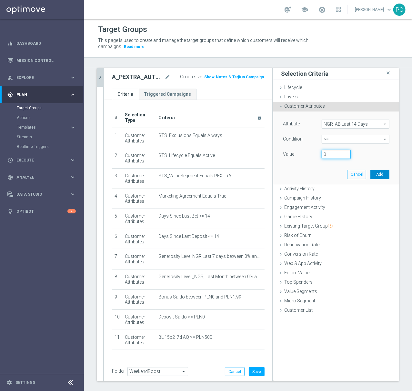
type input "0"
click at [372, 174] on button "Add" at bounding box center [379, 174] width 19 height 9
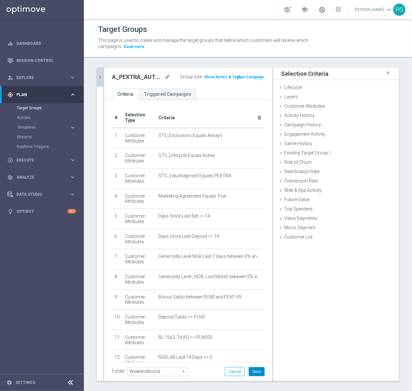
click at [256, 374] on button "Save" at bounding box center [257, 372] width 16 height 9
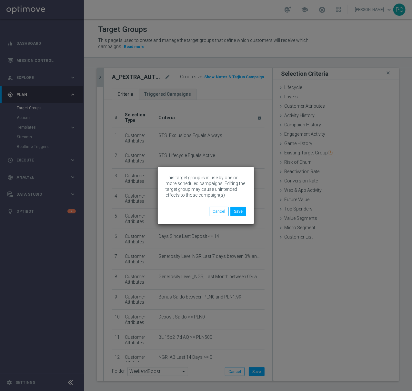
click at [237, 217] on div "This target group is in use by one or more scheduled campaigns. Editing the tar…" at bounding box center [206, 195] width 96 height 57
click at [237, 215] on button "Save" at bounding box center [238, 211] width 16 height 9
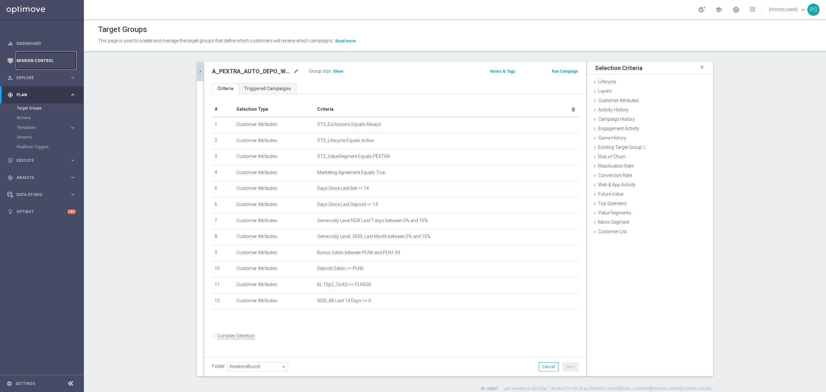
click at [26, 62] on link "Mission Control" at bounding box center [45, 60] width 59 height 17
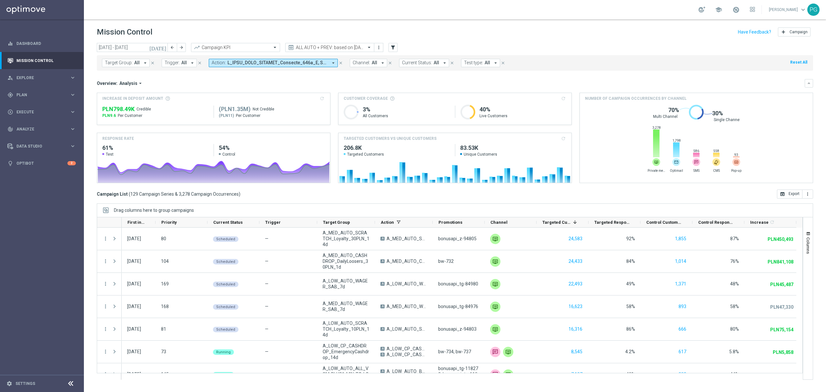
click at [164, 48] on icon "[DATE]" at bounding box center [157, 48] width 17 height 6
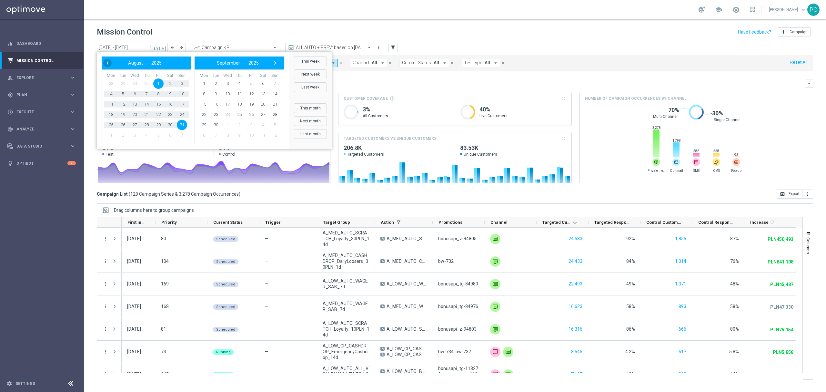
click at [110, 66] on span "‹" at bounding box center [107, 63] width 8 height 8
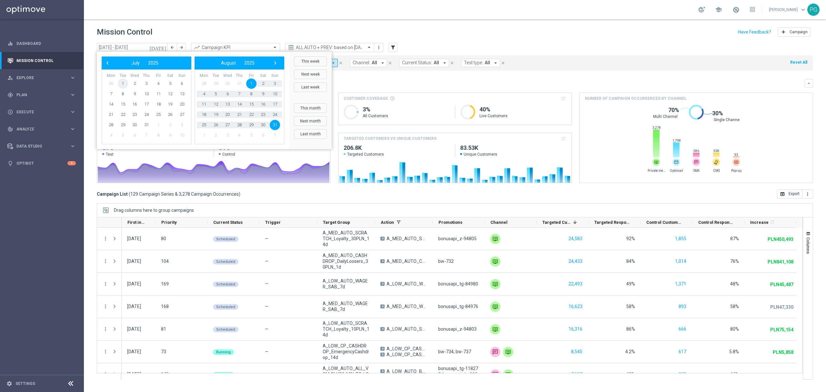
click at [123, 81] on span "1" at bounding box center [123, 83] width 10 height 10
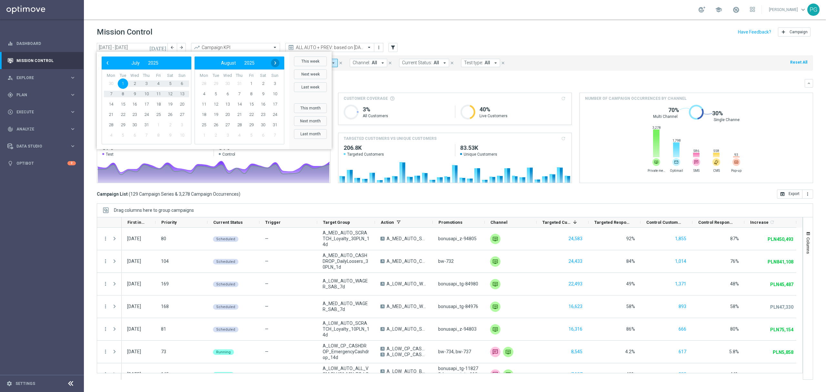
click at [275, 61] on span "›" at bounding box center [275, 63] width 8 height 8
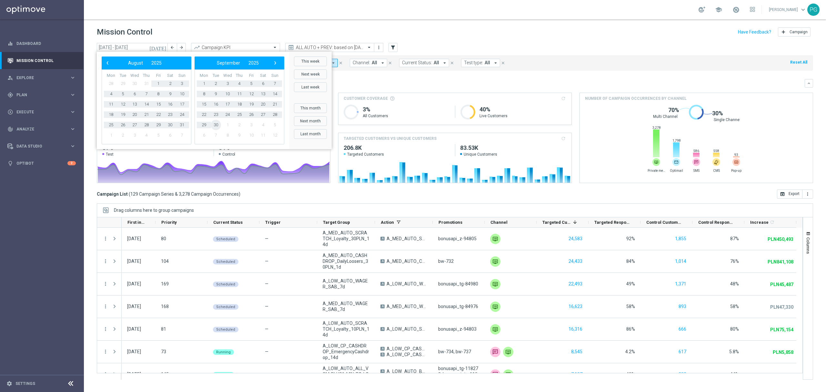
click at [217, 126] on span "30" at bounding box center [216, 125] width 10 height 10
type input "[DATE] - [DATE]"
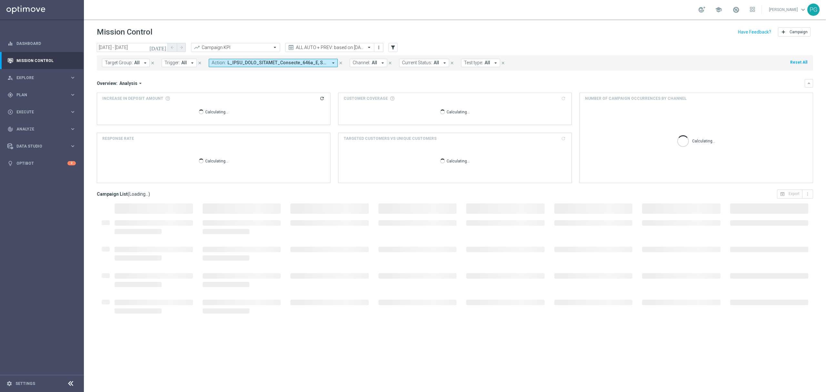
click at [314, 62] on span at bounding box center [278, 62] width 100 height 5
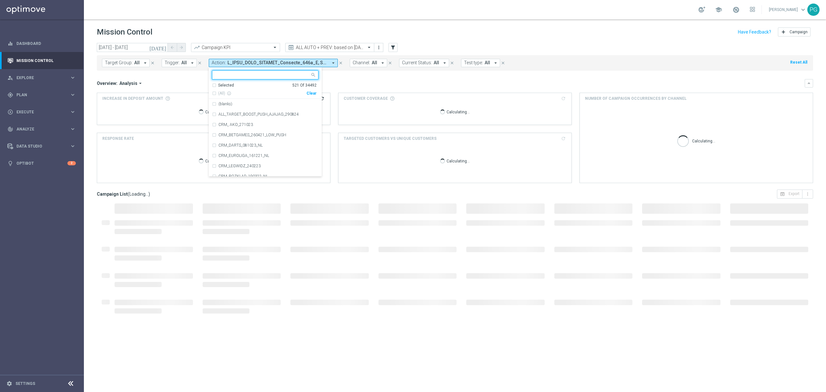
click at [0, 0] on div "Clear" at bounding box center [0, 0] width 0 height 0
click at [292, 77] on input "text" at bounding box center [263, 74] width 95 height 5
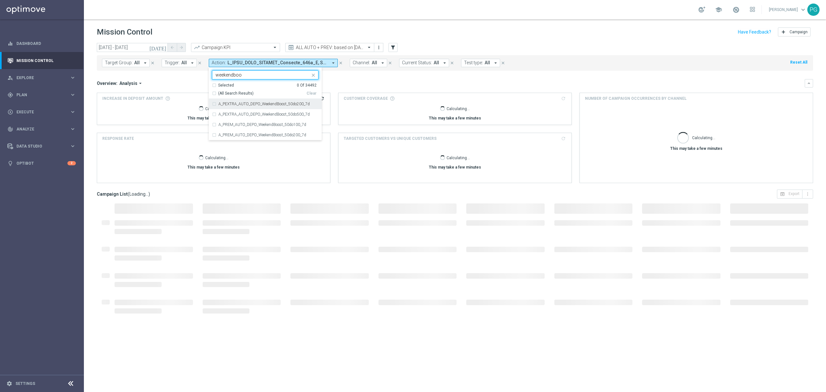
click at [234, 91] on span "(All Search Results)" at bounding box center [236, 93] width 36 height 5
type input "weekendboo"
click at [374, 75] on mini-dashboard "Overview: Analysis arrow_drop_down keyboard_arrow_down Increase In Deposit Amou…" at bounding box center [455, 130] width 716 height 119
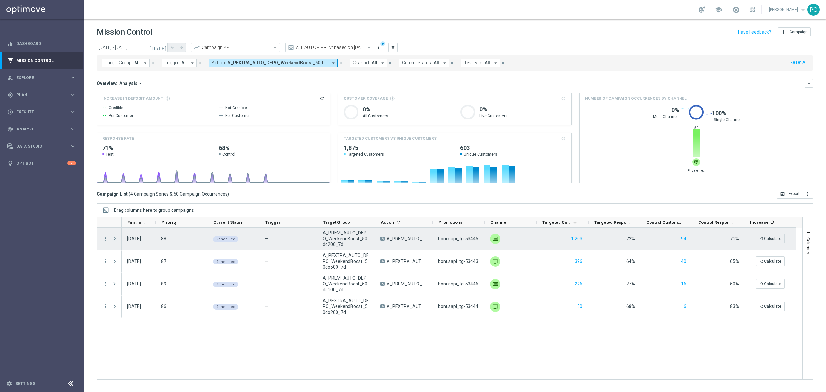
click at [117, 240] on span "Press SPACE to select this row." at bounding box center [115, 238] width 6 height 5
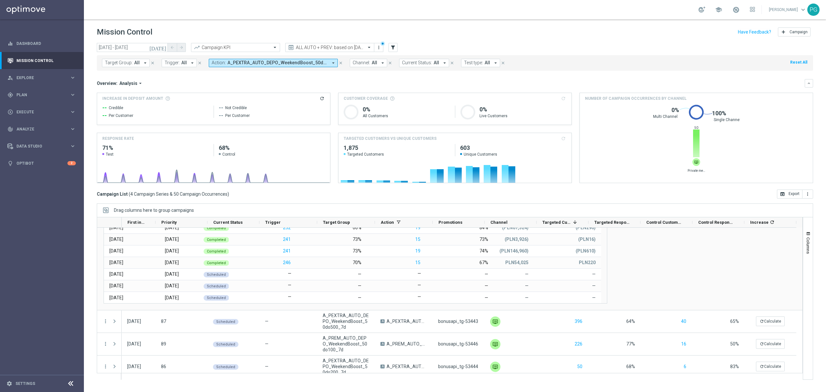
scroll to position [63, 0]
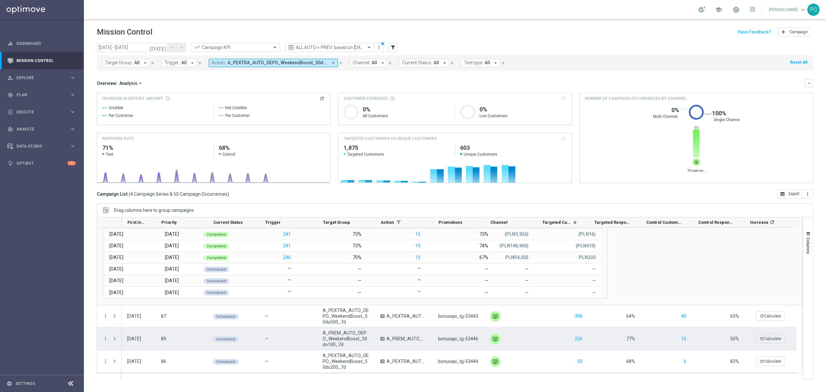
click at [114, 337] on span "Press SPACE to select this row." at bounding box center [115, 338] width 6 height 5
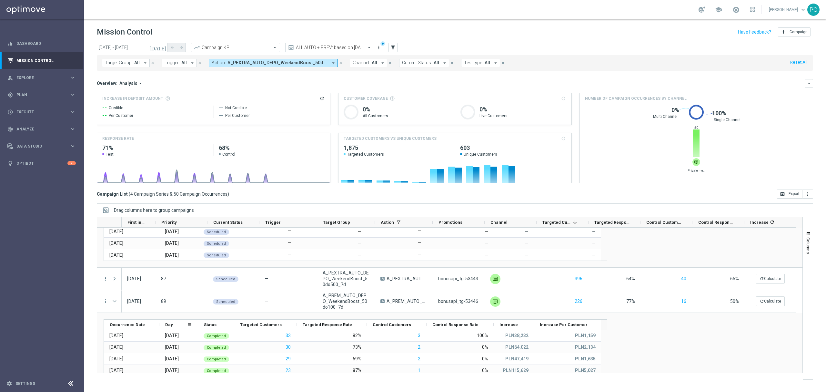
scroll to position [101, 0]
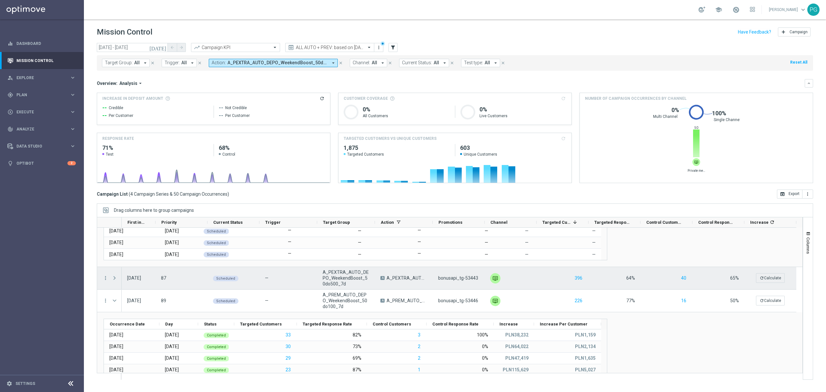
click at [113, 278] on span "Press SPACE to select this row." at bounding box center [115, 277] width 6 height 5
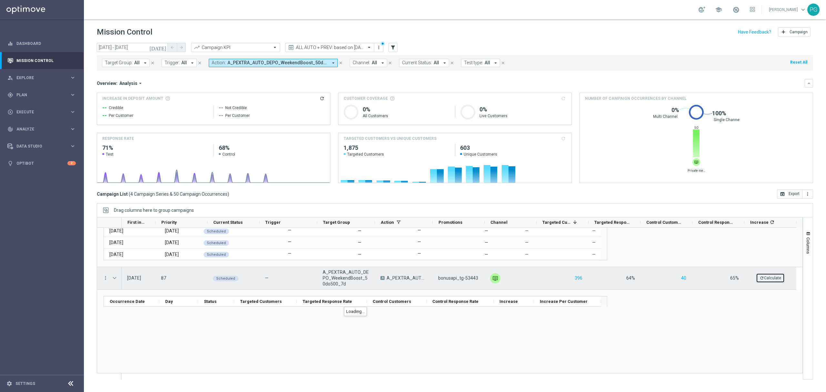
click at [771, 281] on button "refresh Calculate" at bounding box center [770, 278] width 29 height 10
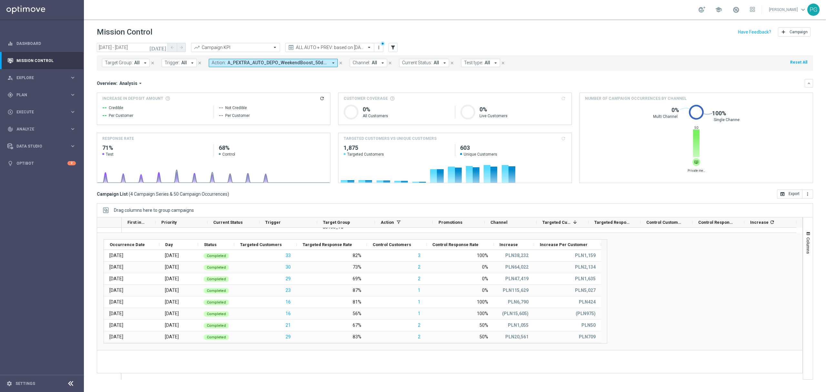
scroll to position [0, 0]
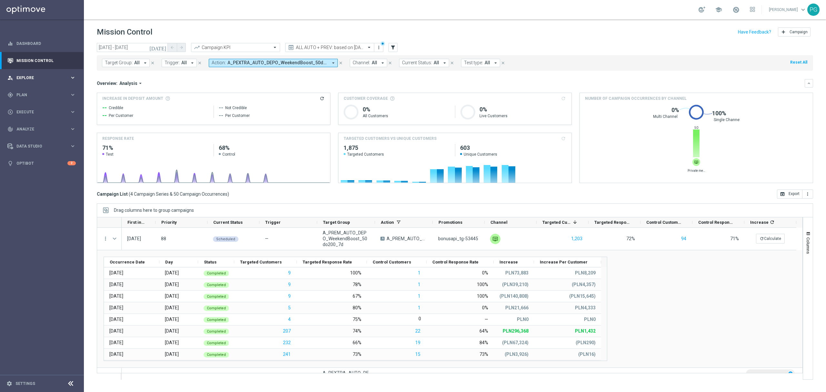
click at [52, 70] on div "person_search Explore keyboard_arrow_right" at bounding box center [41, 77] width 83 height 17
click at [32, 206] on span "Analyze" at bounding box center [42, 207] width 53 height 4
click at [33, 143] on link "Customer 360" at bounding box center [42, 142] width 50 height 5
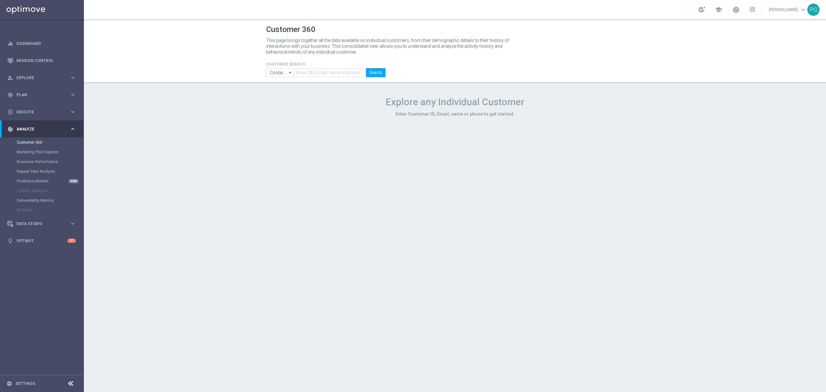
click at [312, 77] on header "Customer 360 This page brings together all the data available on individual cus…" at bounding box center [455, 51] width 742 height 64
click at [315, 76] on input "text" at bounding box center [328, 72] width 69 height 9
paste input "950073"
type input "950073"
click at [366, 76] on li "Search" at bounding box center [375, 72] width 23 height 9
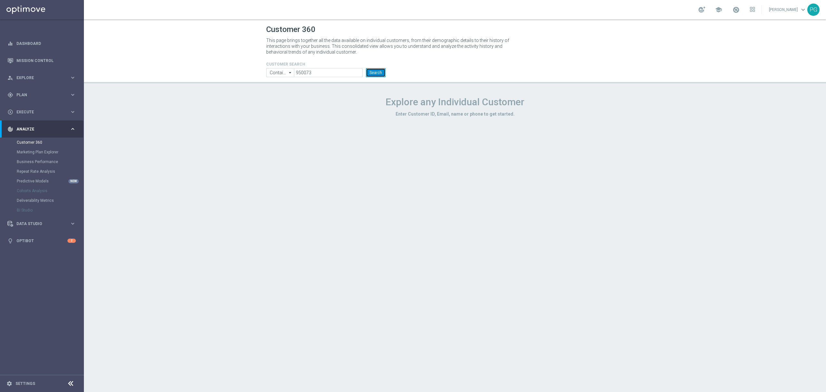
click at [370, 75] on button "Search" at bounding box center [376, 72] width 20 height 9
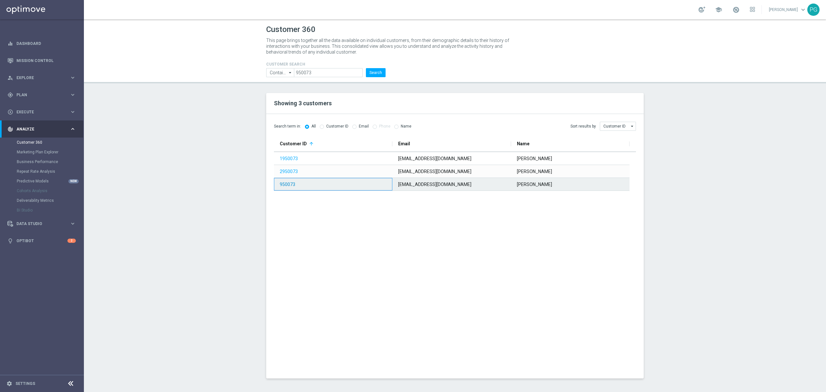
click at [289, 187] on link "950073" at bounding box center [287, 184] width 15 height 5
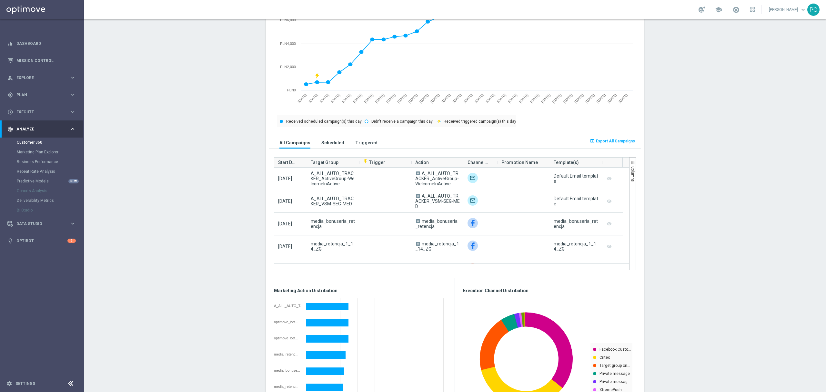
click at [504, 162] on span "Promotion Name" at bounding box center [520, 162] width 36 height 13
click at [505, 163] on span "Promotion Name" at bounding box center [518, 162] width 33 height 13
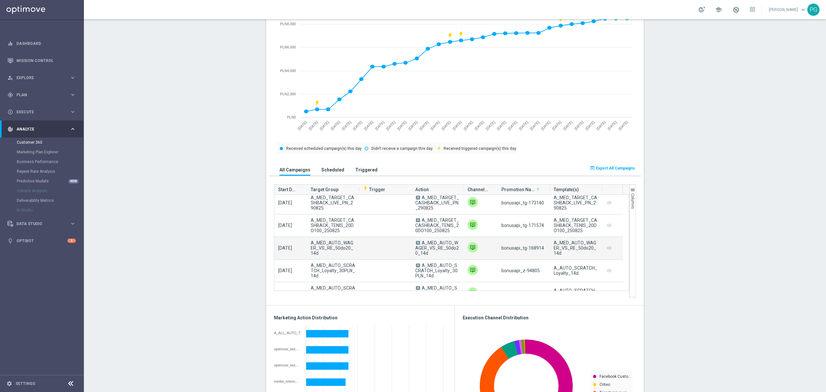
scroll to position [3, 0]
click at [32, 301] on sidenavbar "equalizer Dashboard Mission Control" at bounding box center [42, 196] width 84 height 392
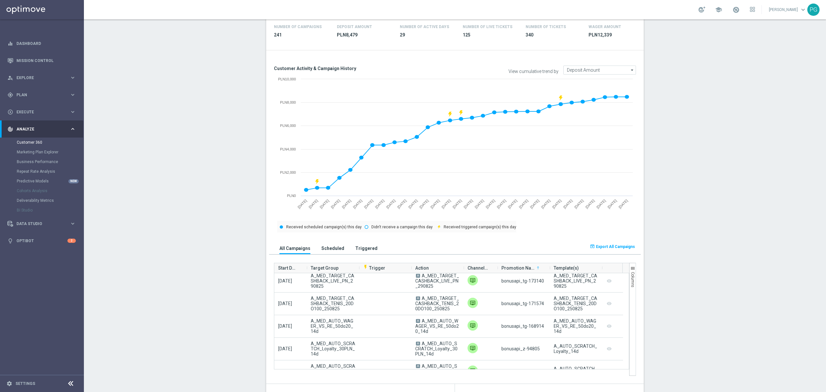
scroll to position [214, 0]
click at [359, 251] on h3 "Triggered" at bounding box center [366, 249] width 22 height 6
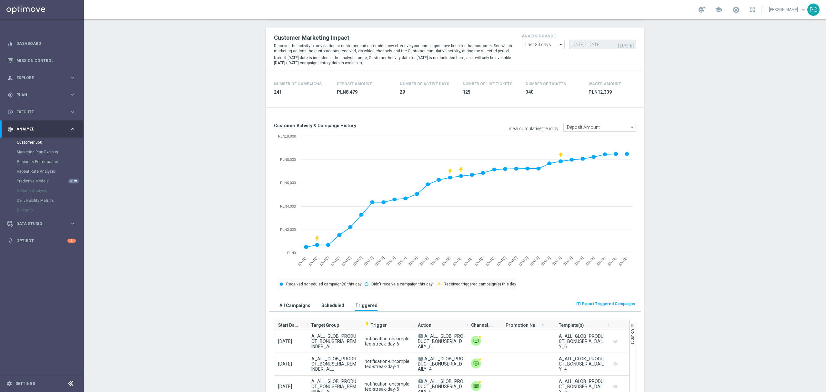
scroll to position [159, 0]
click at [38, 61] on link "Mission Control" at bounding box center [45, 60] width 59 height 17
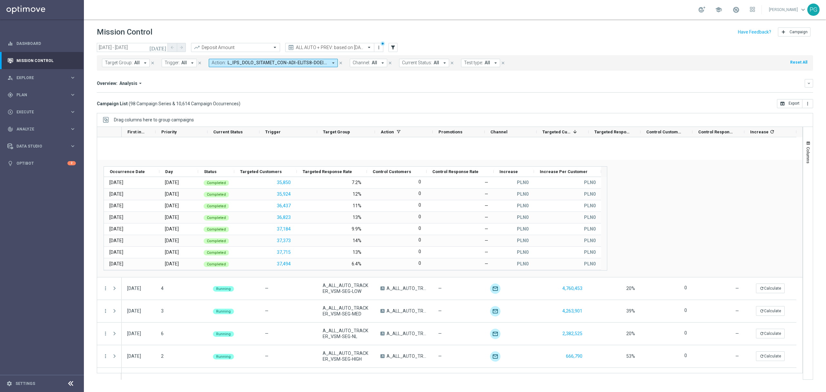
scroll to position [597, 0]
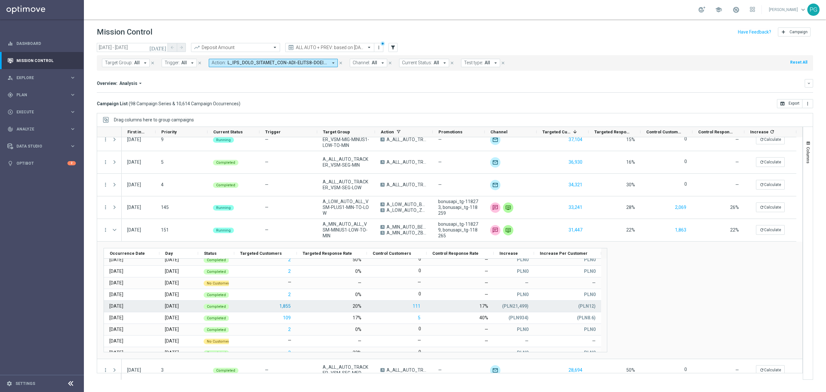
click at [288, 306] on button "1,855" at bounding box center [285, 306] width 13 height 8
